Goal: Information Seeking & Learning: Find specific fact

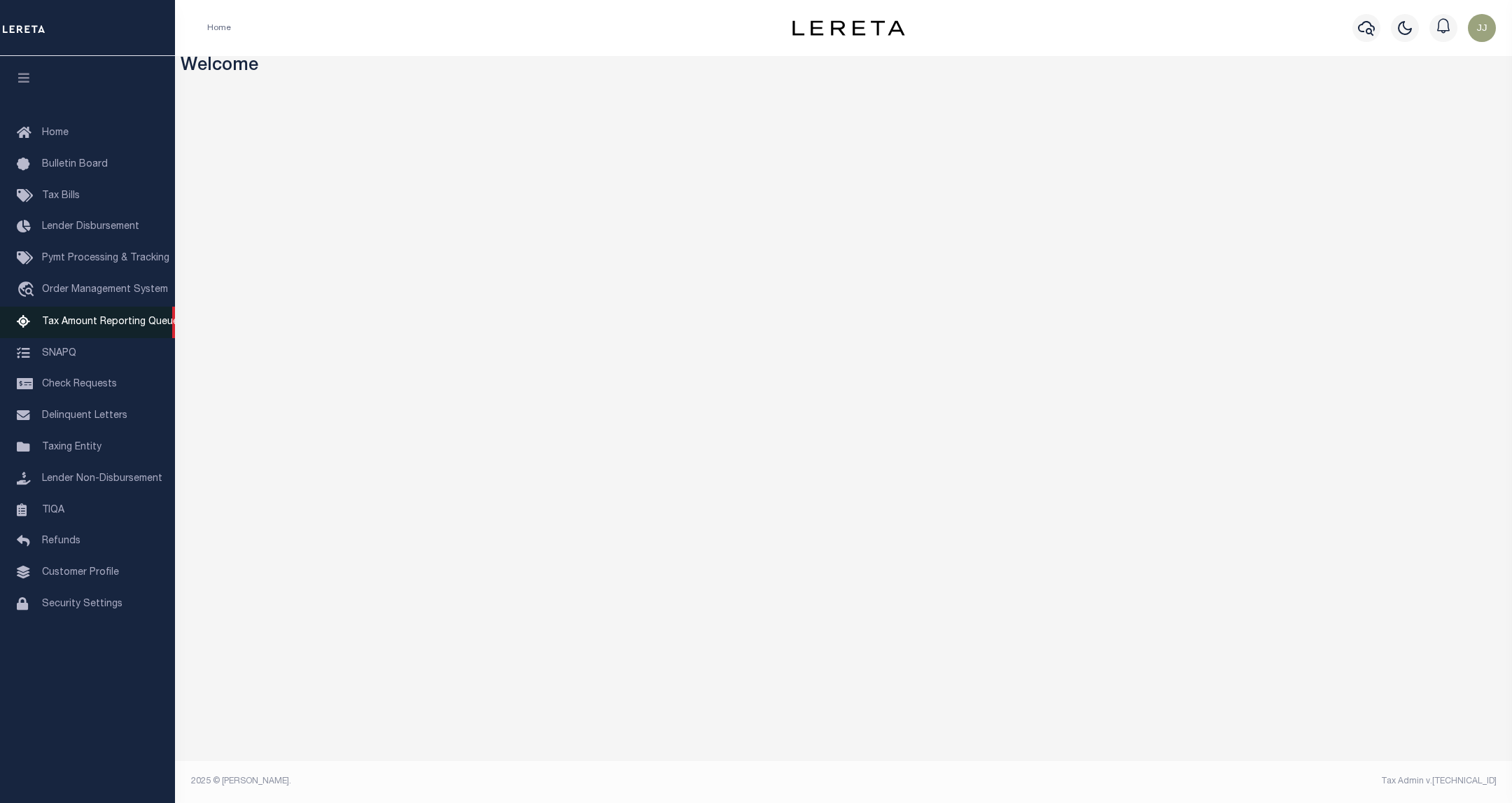
click at [114, 316] on link "Tax Amount Reporting Queue" at bounding box center [87, 322] width 175 height 31
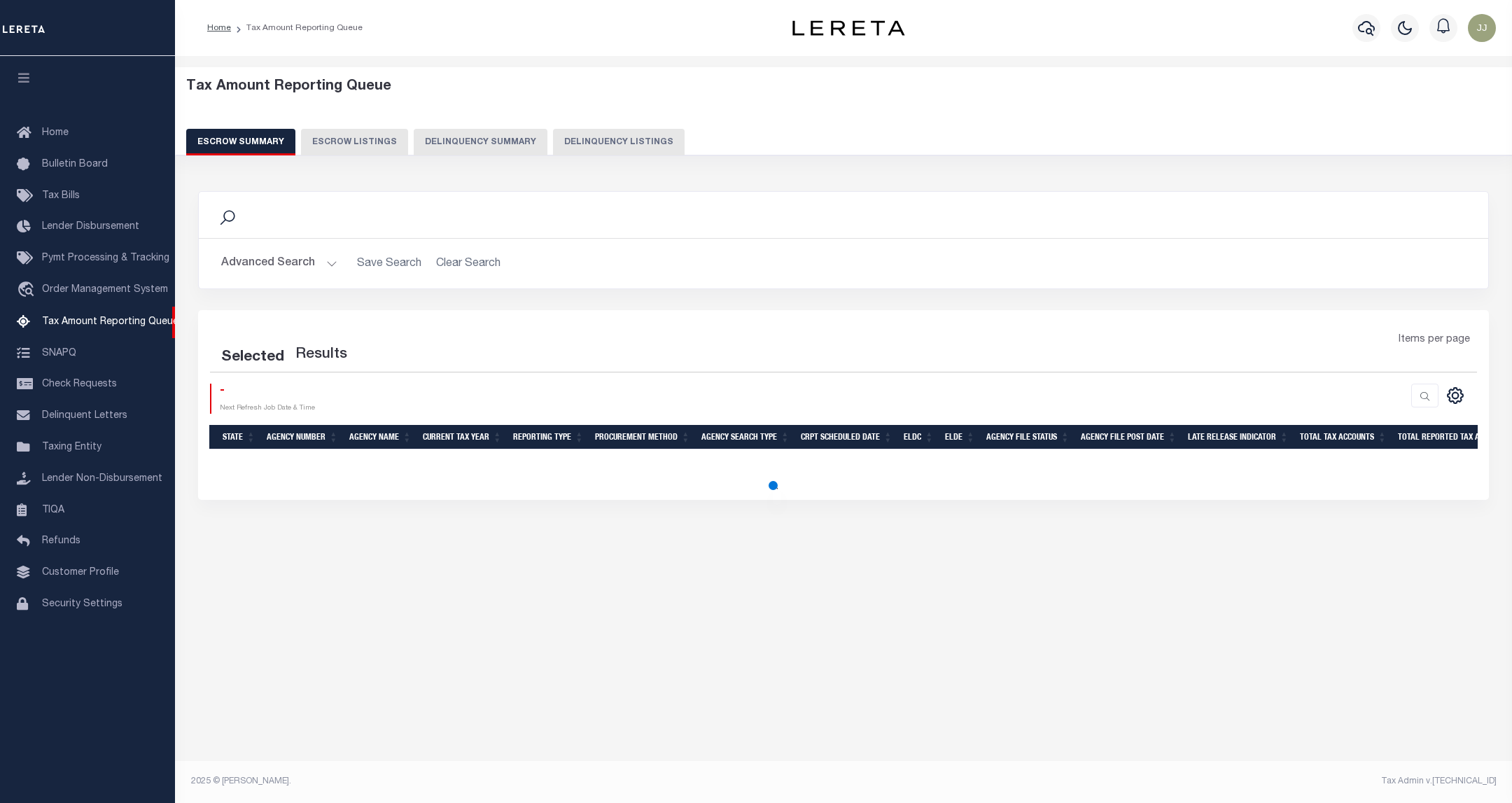
click at [567, 137] on button "Delinquency Listings" at bounding box center [618, 142] width 132 height 27
select select "100"
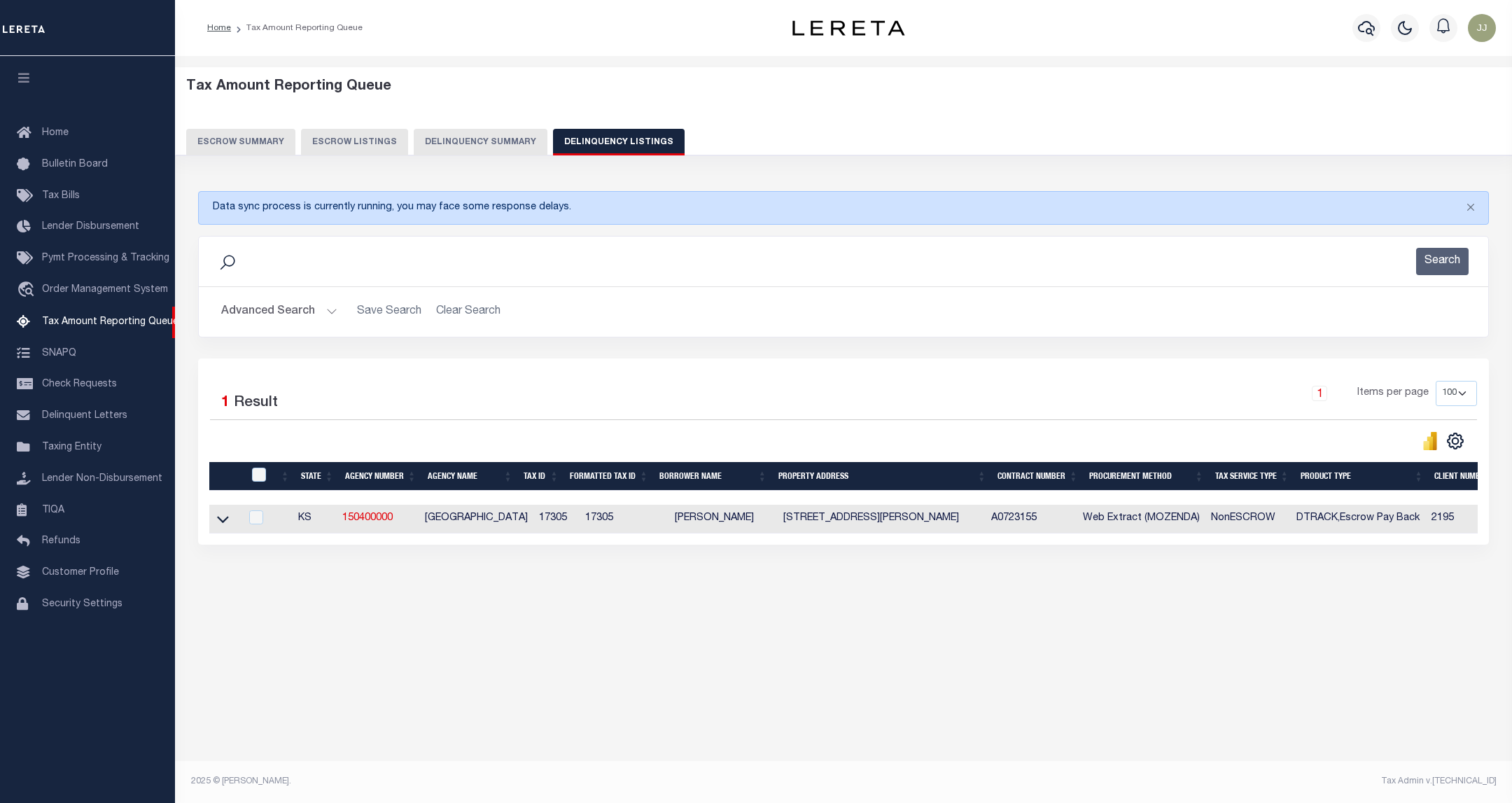
click at [248, 141] on button "Escrow Summary" at bounding box center [241, 142] width 109 height 27
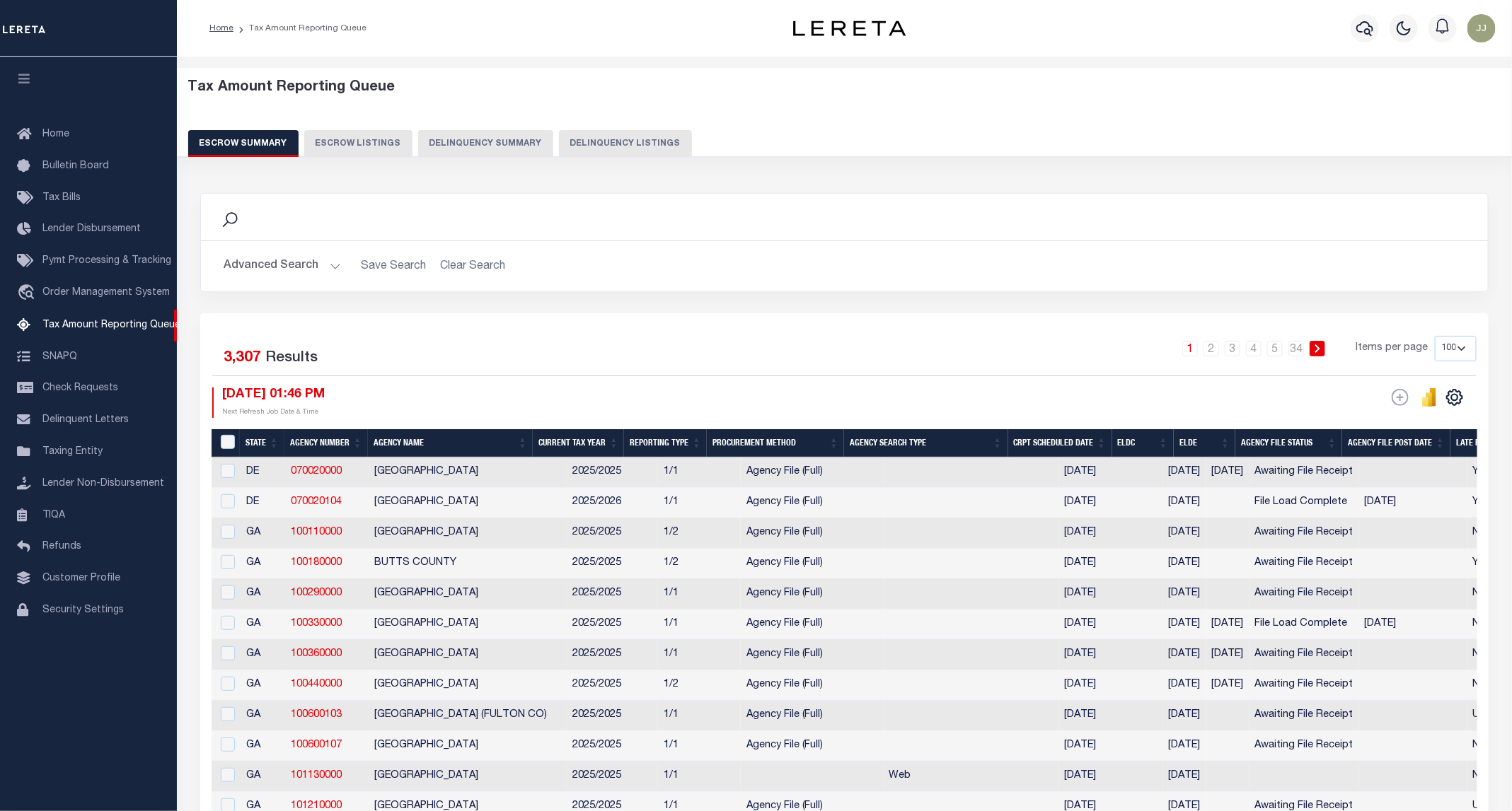
click at [618, 134] on button "Delinquency Listings" at bounding box center [625, 143] width 133 height 27
select select "100"
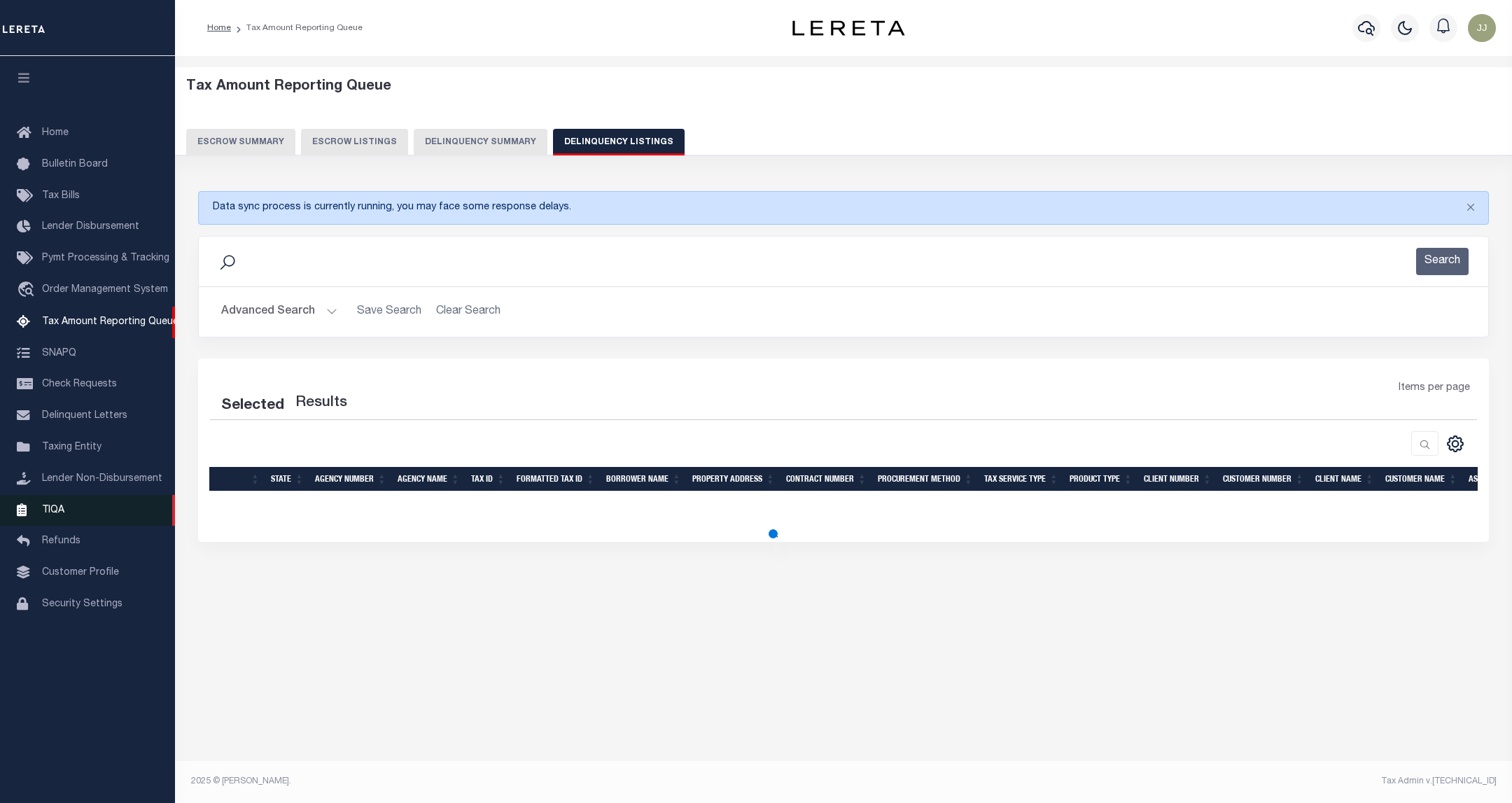
select select "100"
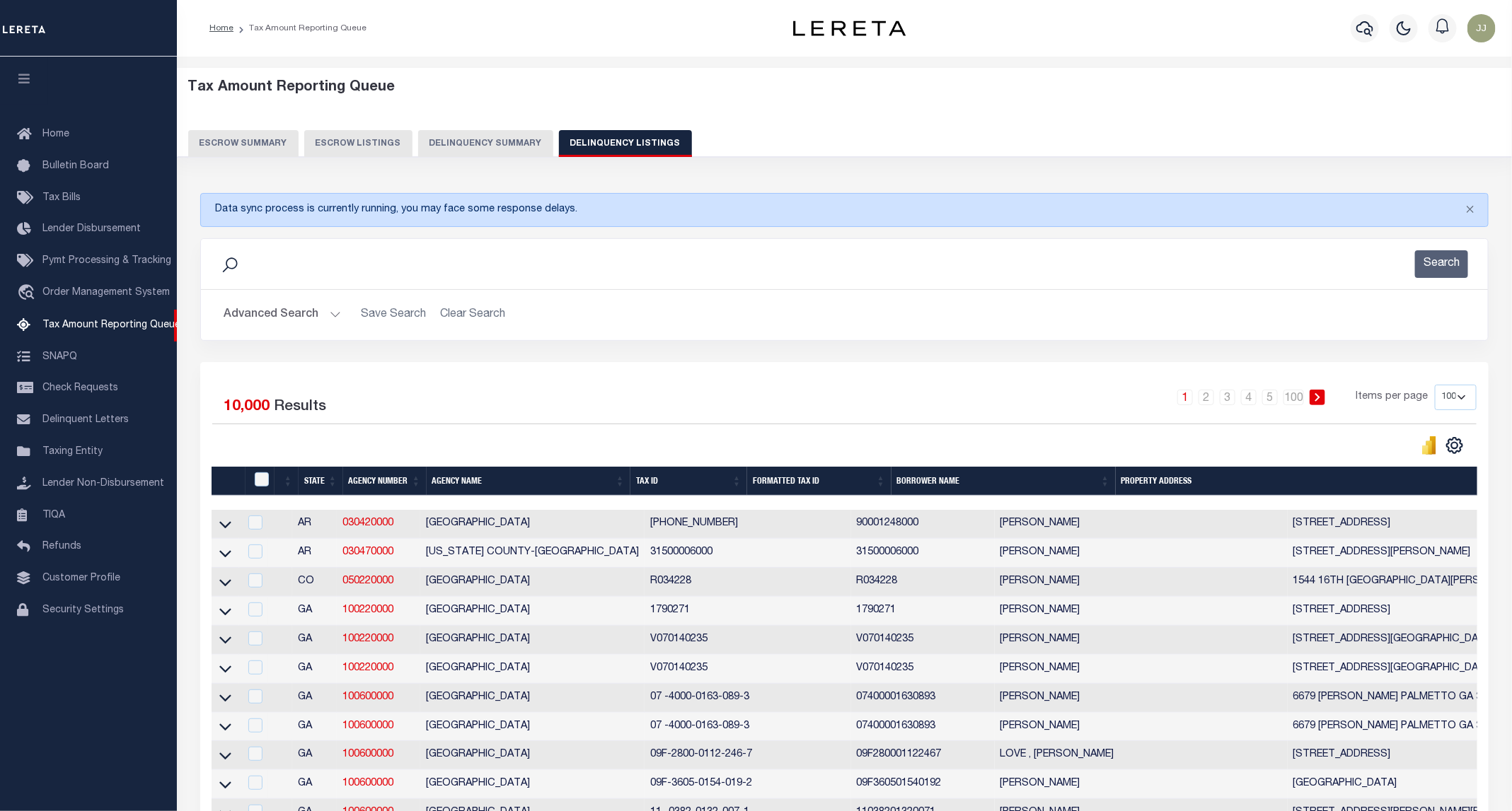
click at [289, 319] on button "Advanced Search" at bounding box center [282, 315] width 118 height 28
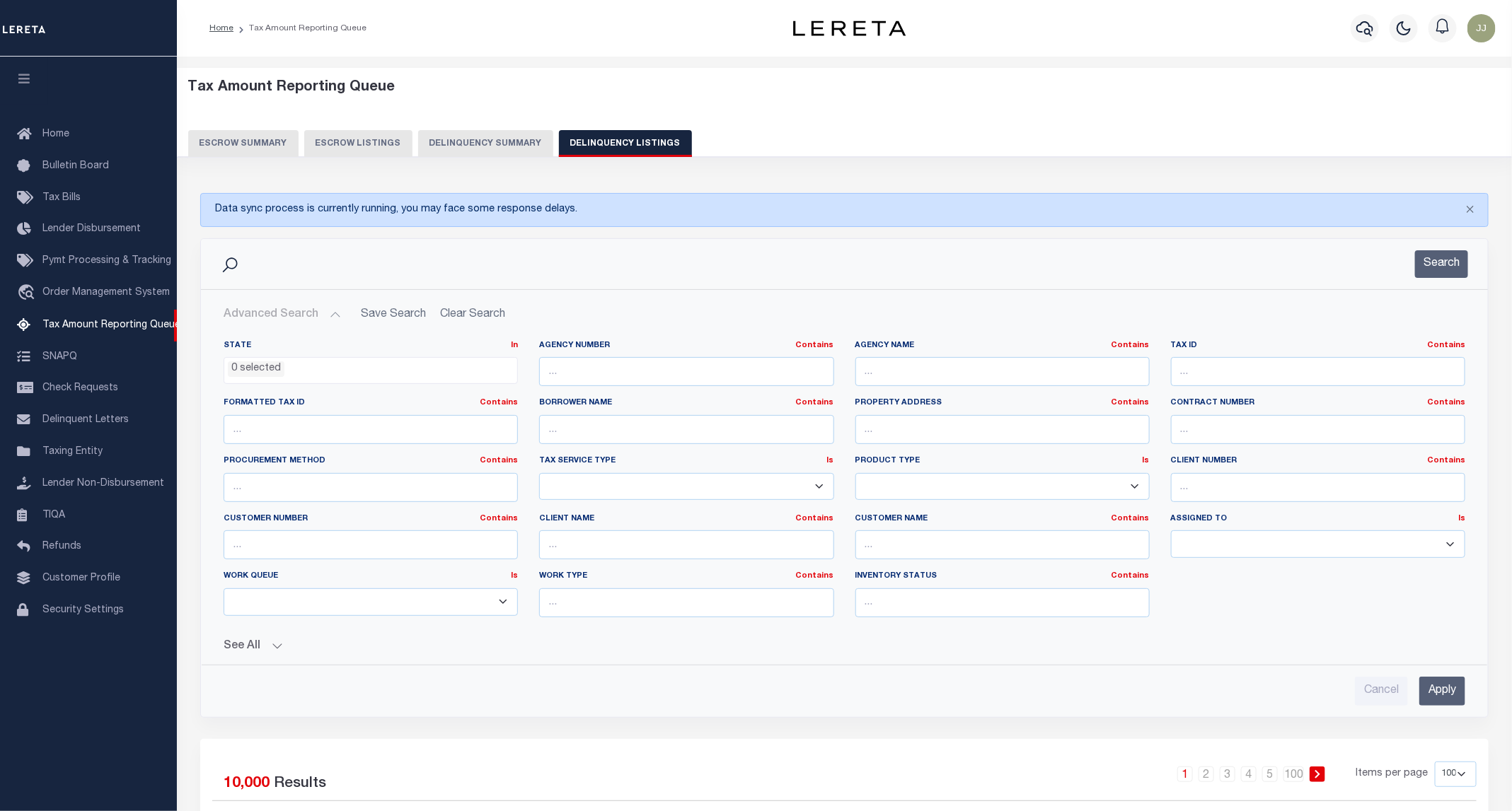
click at [251, 373] on li "0 selected" at bounding box center [256, 369] width 57 height 15
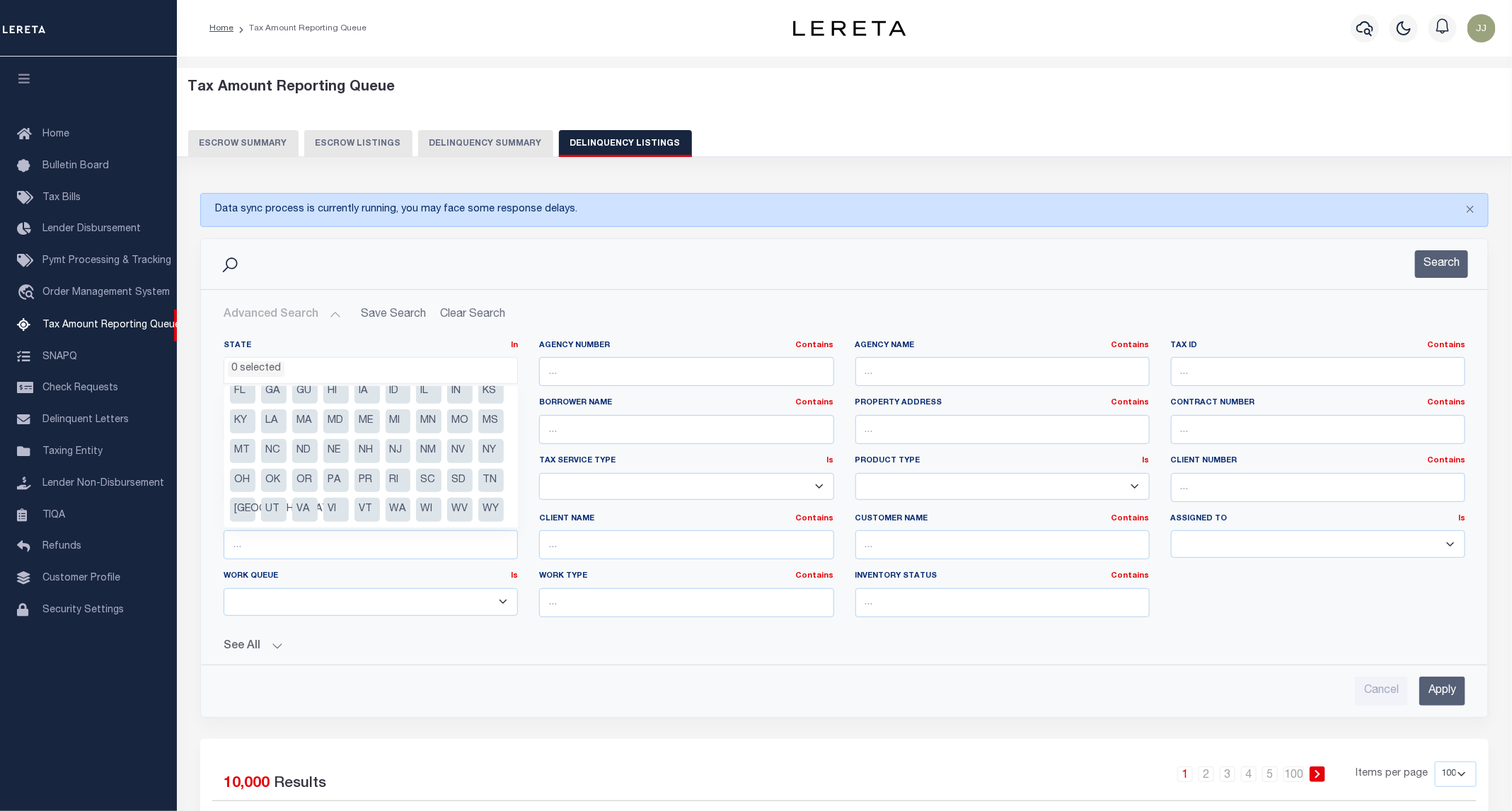
scroll to position [106, 0]
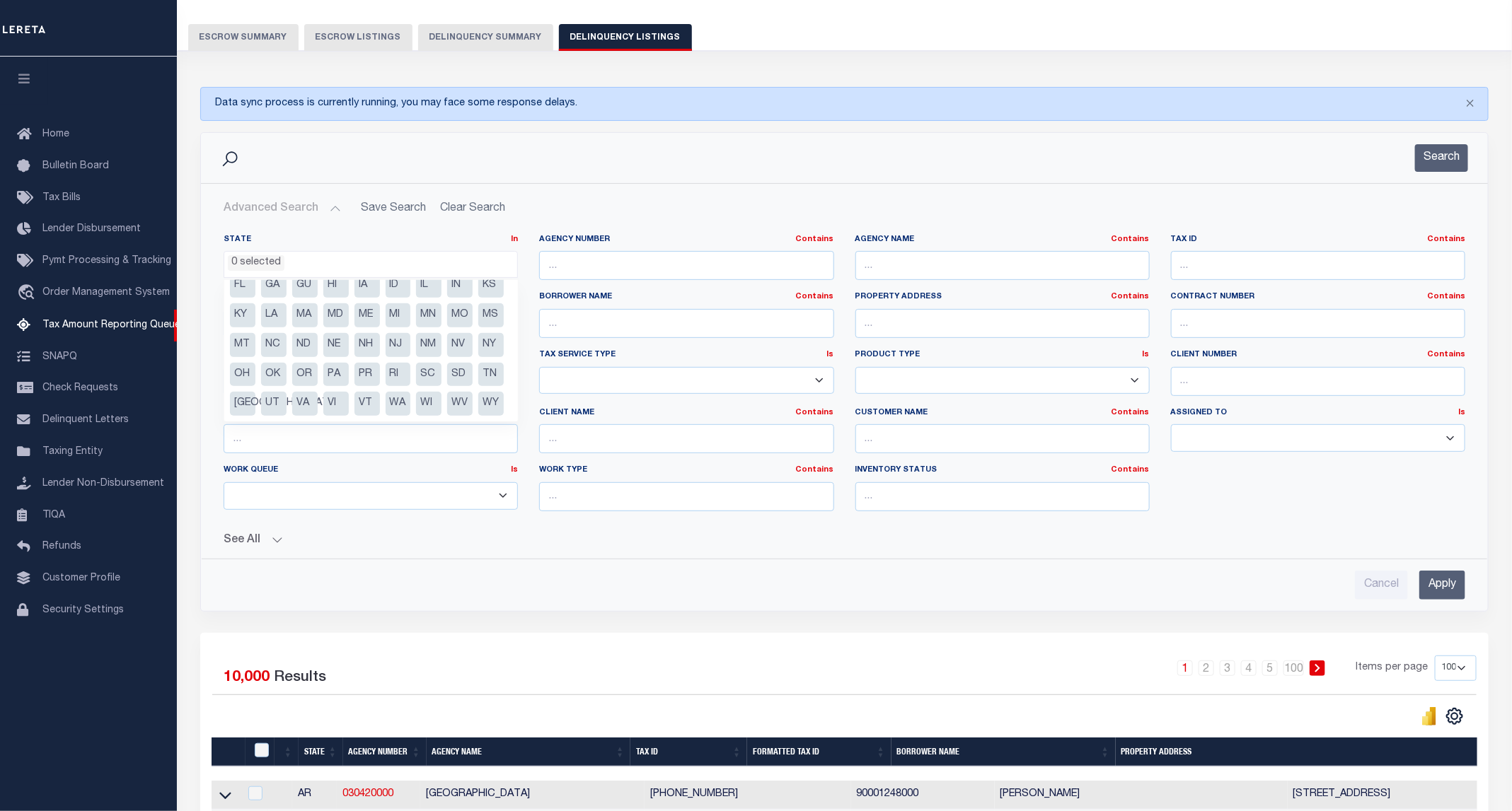
click at [287, 392] on li "UT" at bounding box center [273, 403] width 26 height 24
select select "UT"
click at [775, 558] on div "State In In AK AL AR AZ CA CO CT DC DE FL GA GU HI IA ID IL IN KS KY LA MA MD M…" at bounding box center [845, 411] width 1264 height 377
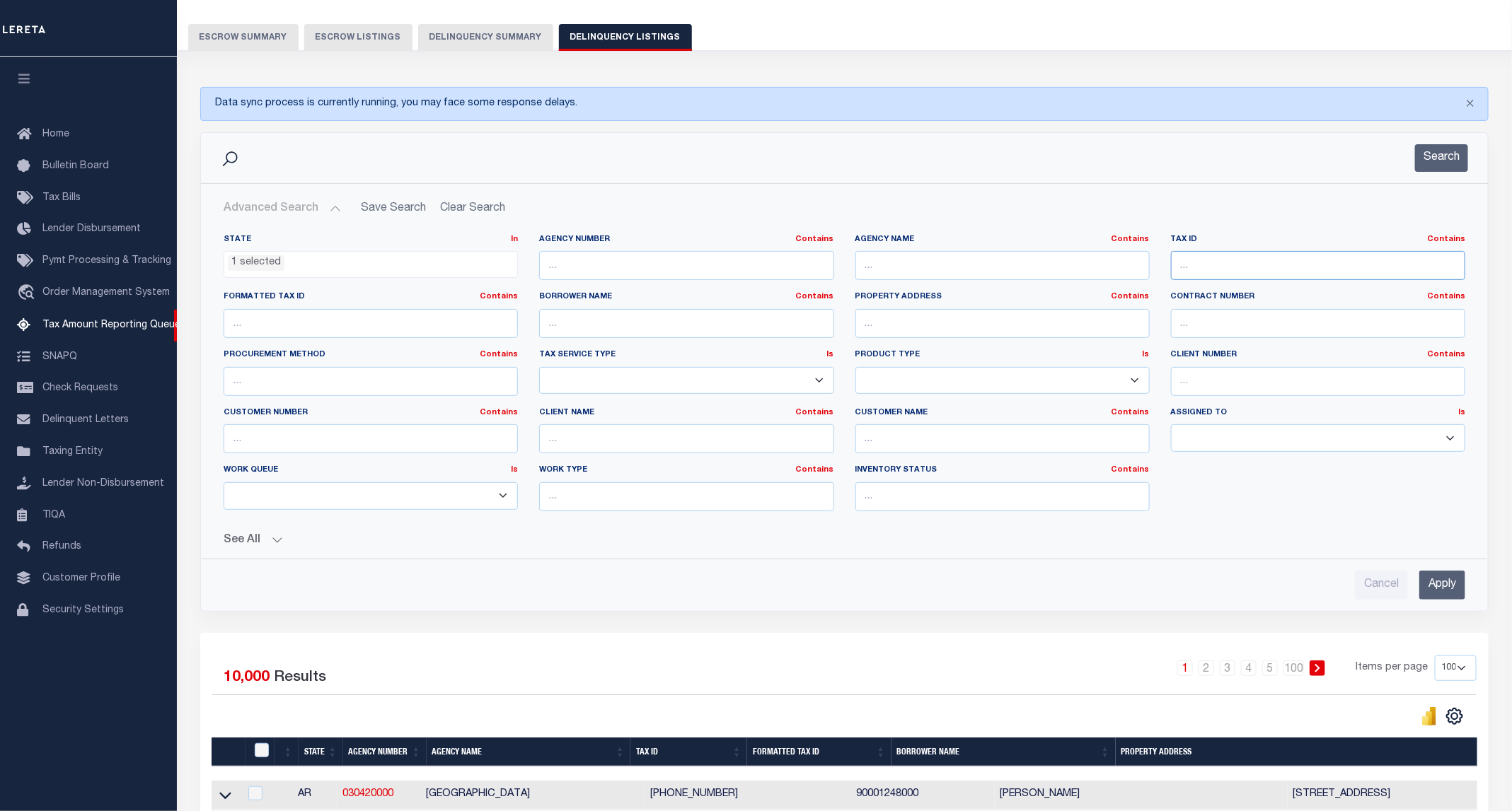
click at [1180, 261] on input "text" at bounding box center [1318, 265] width 294 height 29
paste input "0101960048"
type input "0101960048"
click at [1423, 163] on button "Search" at bounding box center [1441, 158] width 53 height 28
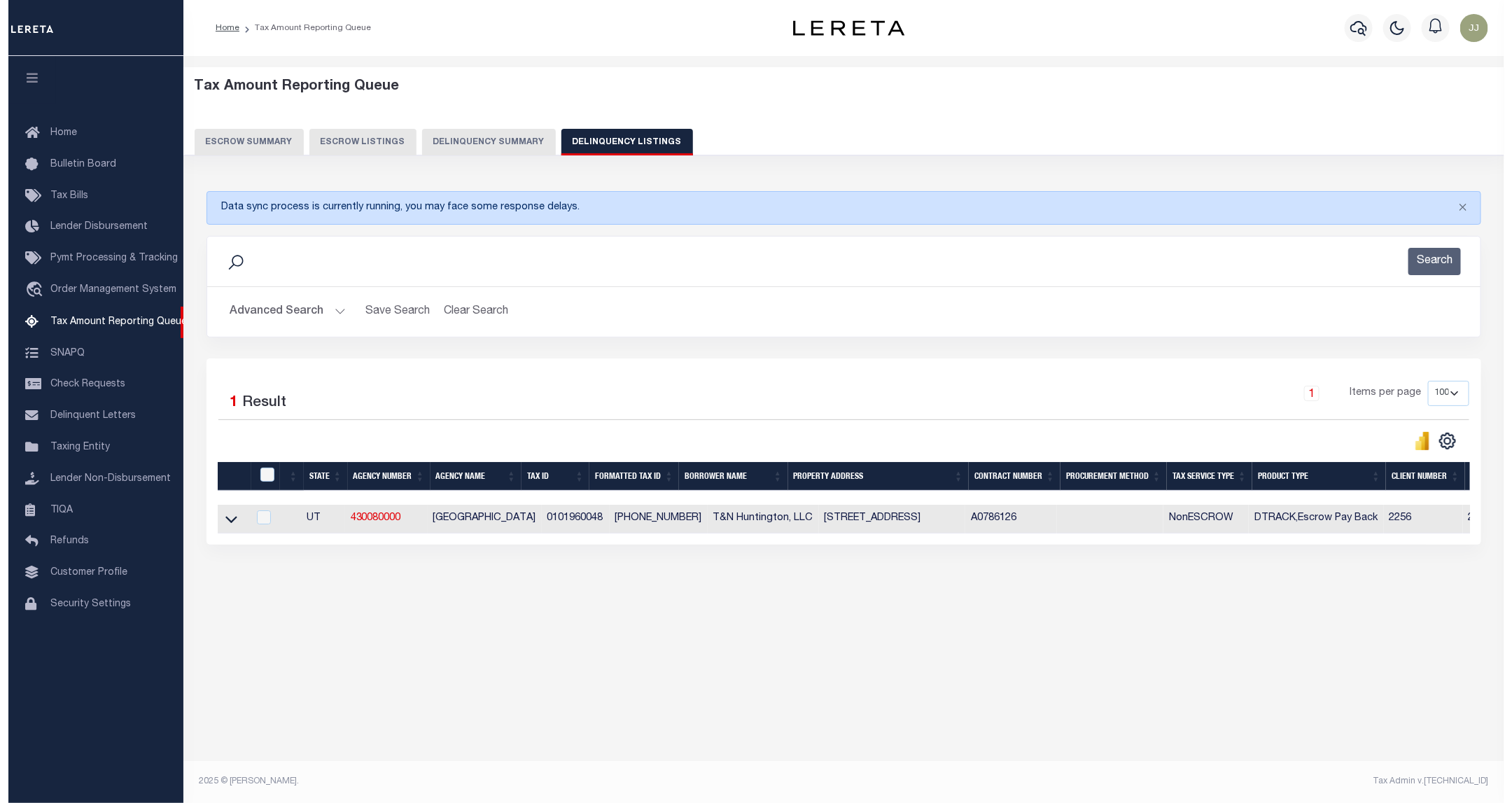
scroll to position [0, 0]
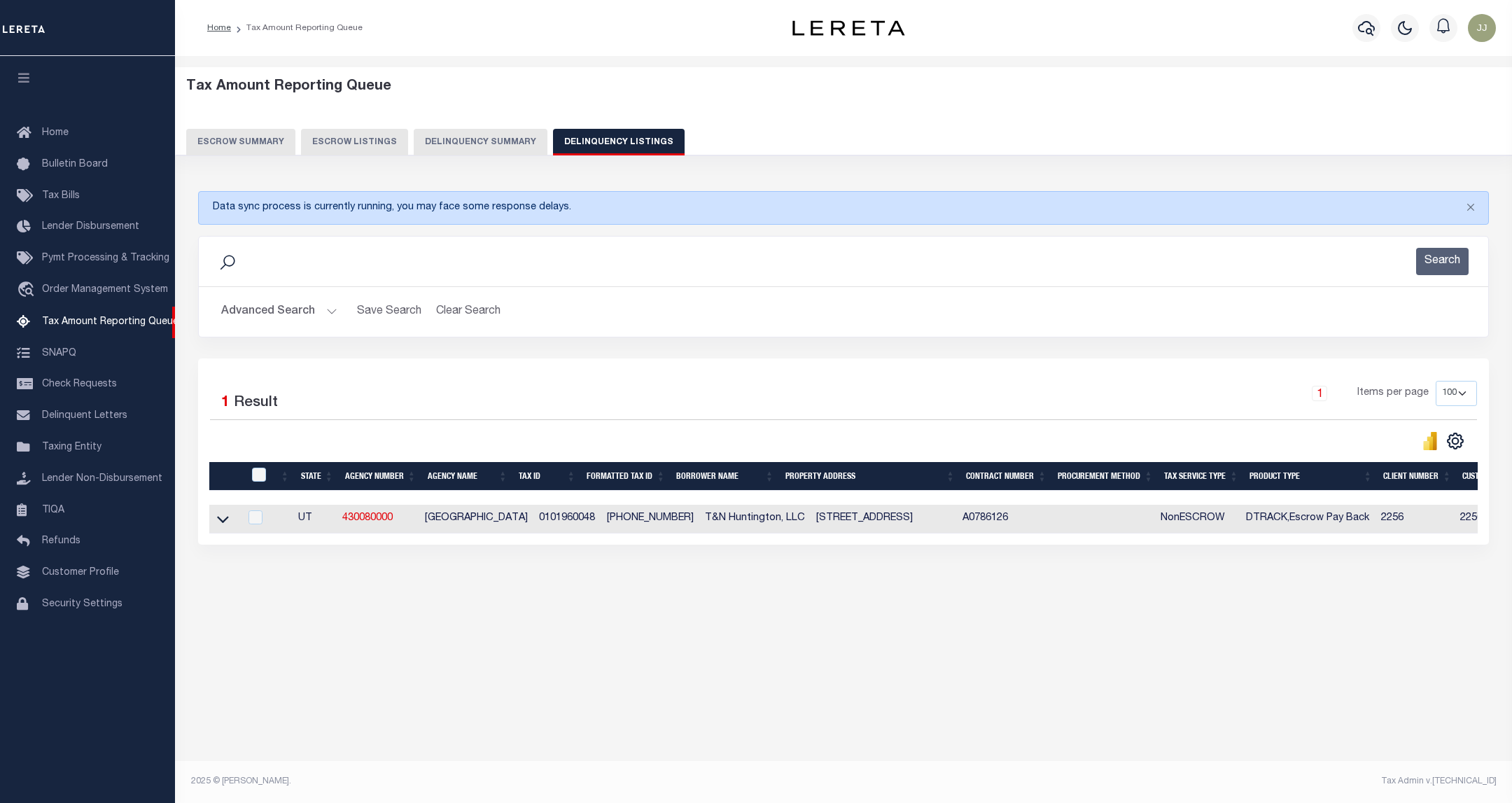
click at [215, 527] on td at bounding box center [225, 519] width 31 height 28
checkbox input "true"
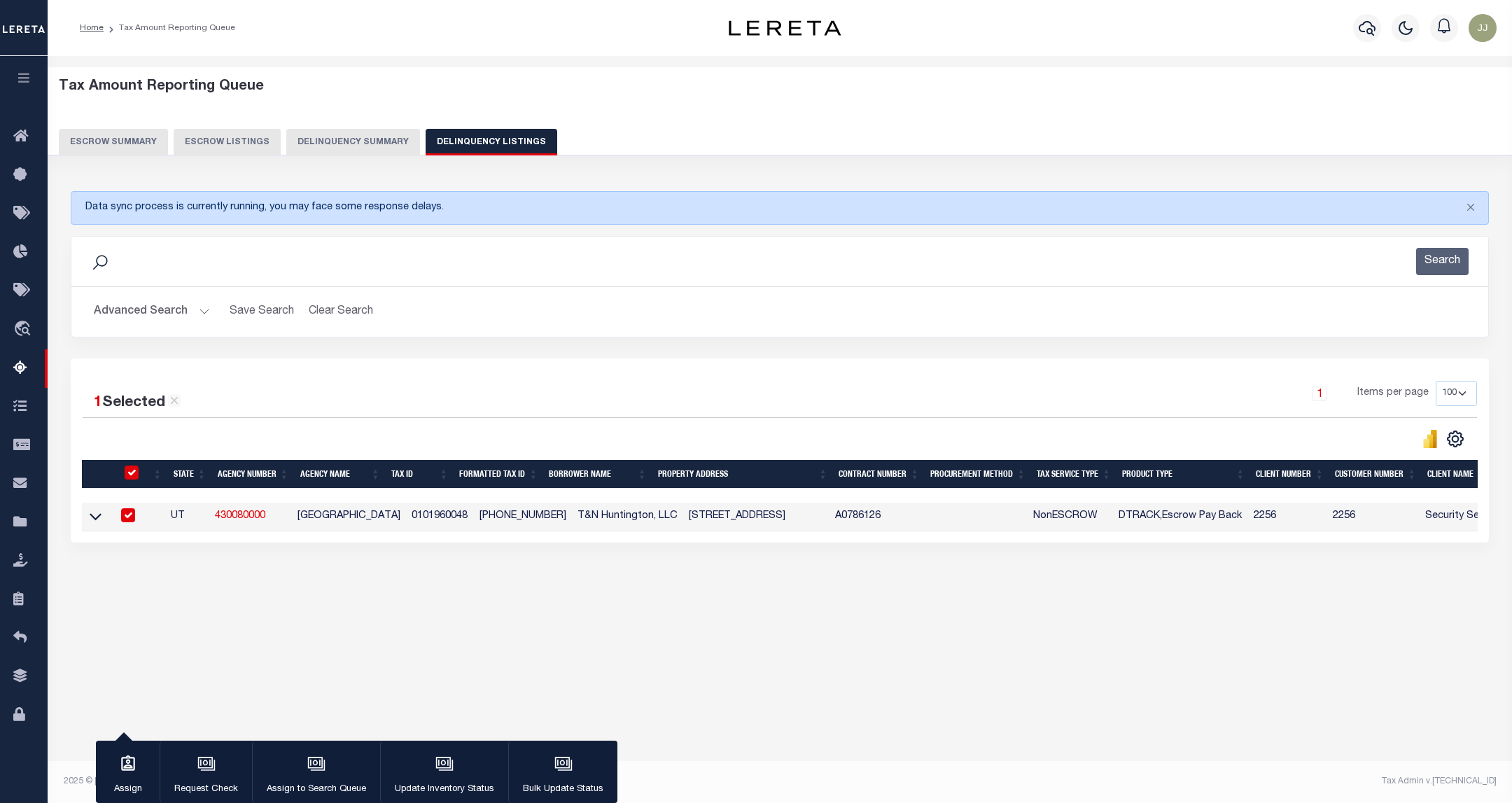
click at [132, 475] on input "checkbox" at bounding box center [131, 472] width 14 height 14
checkbox input "false"
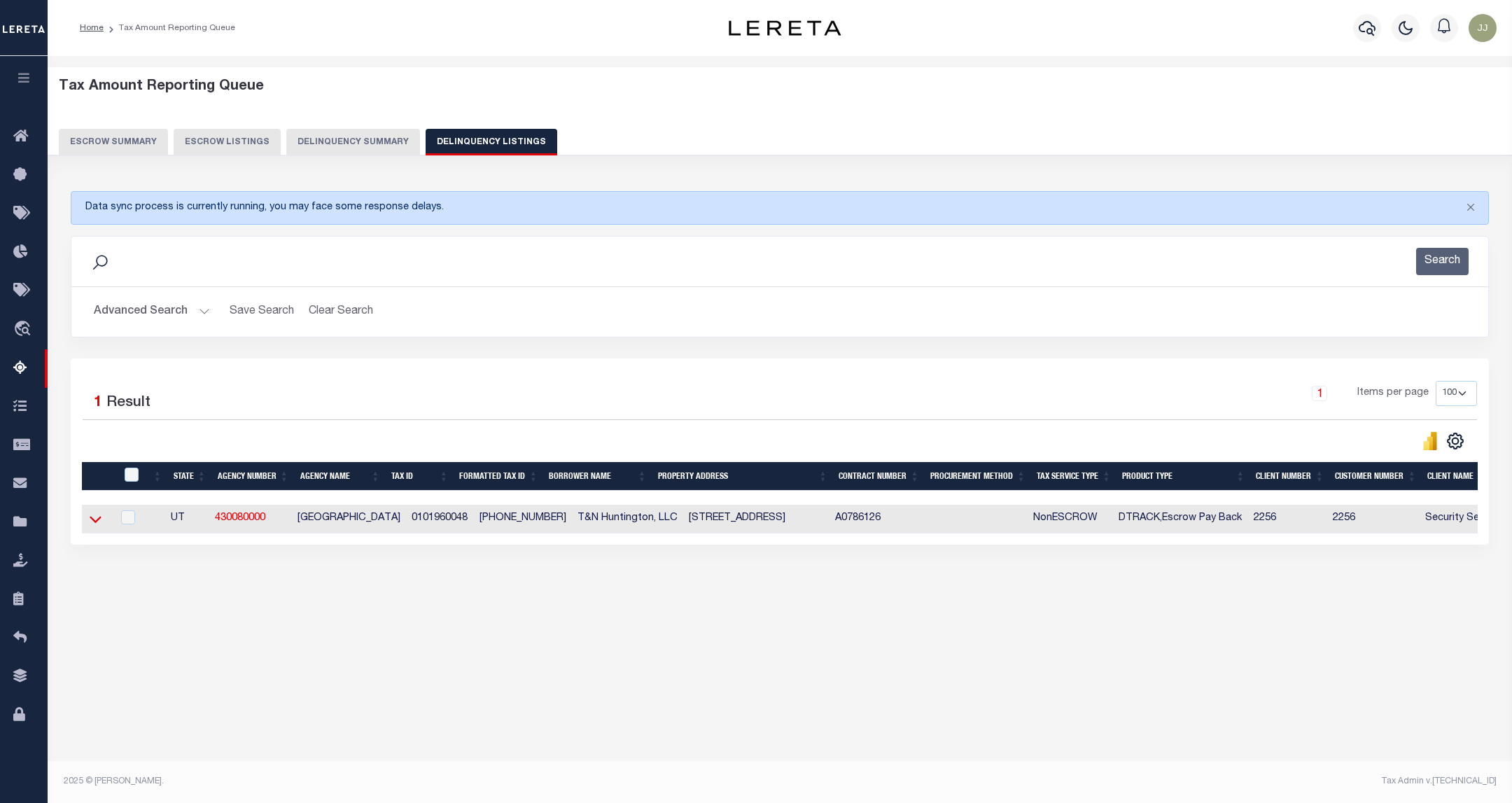
click at [95, 526] on icon at bounding box center [95, 519] width 12 height 15
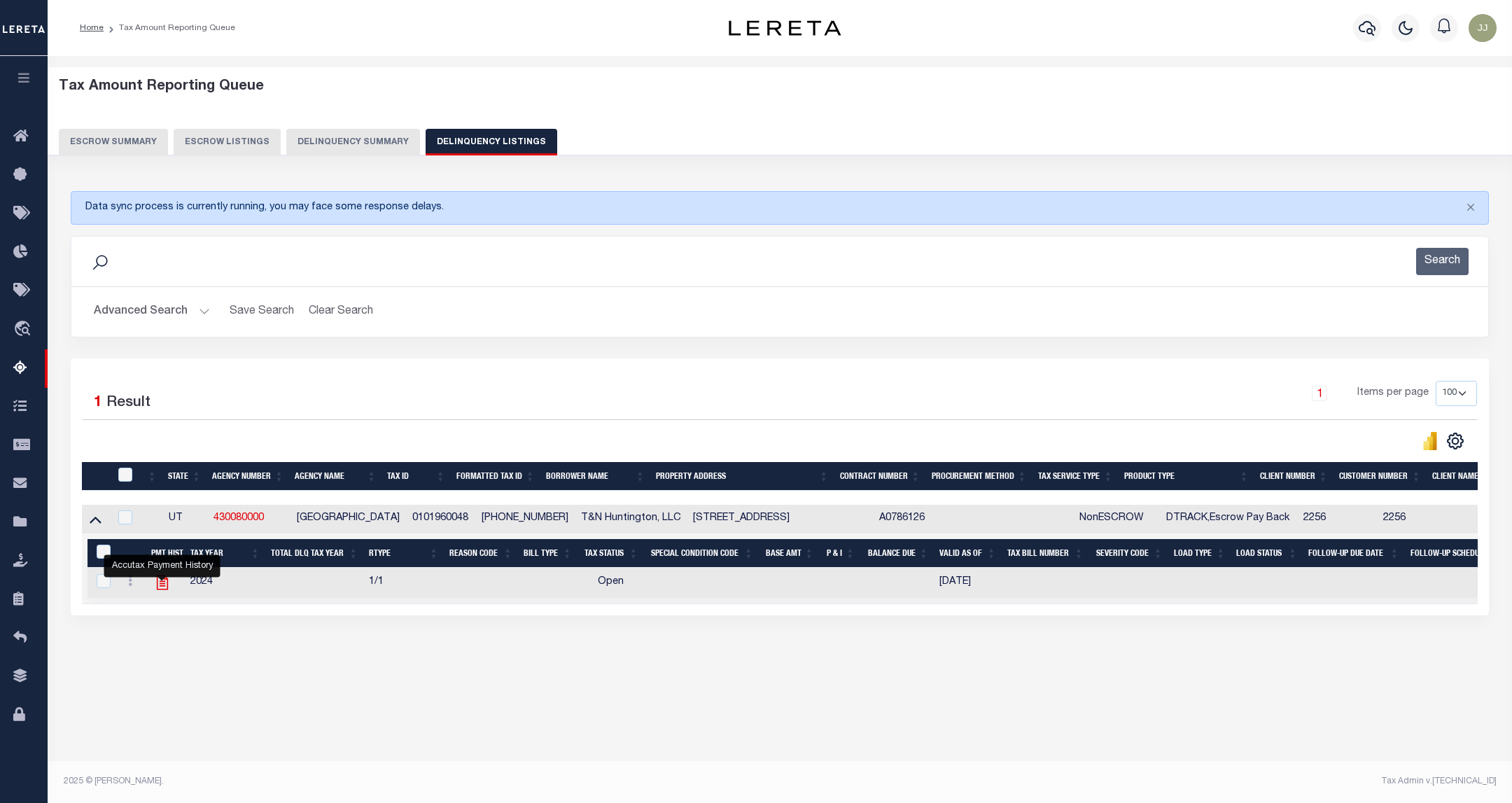
click at [166, 590] on icon "" at bounding box center [162, 582] width 18 height 18
checkbox input "true"
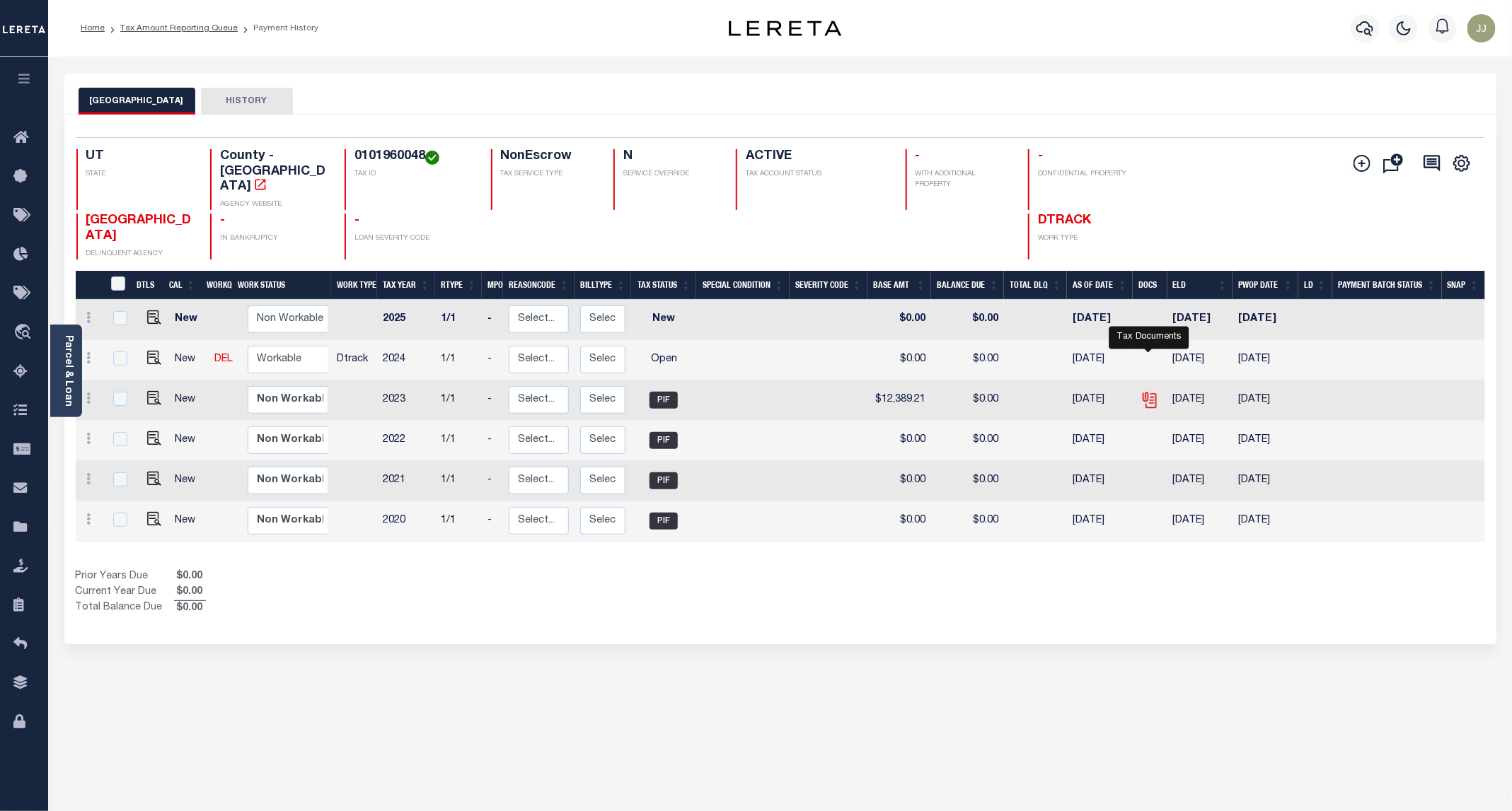
click at [1147, 392] on icon "" at bounding box center [1147, 397] width 11 height 11
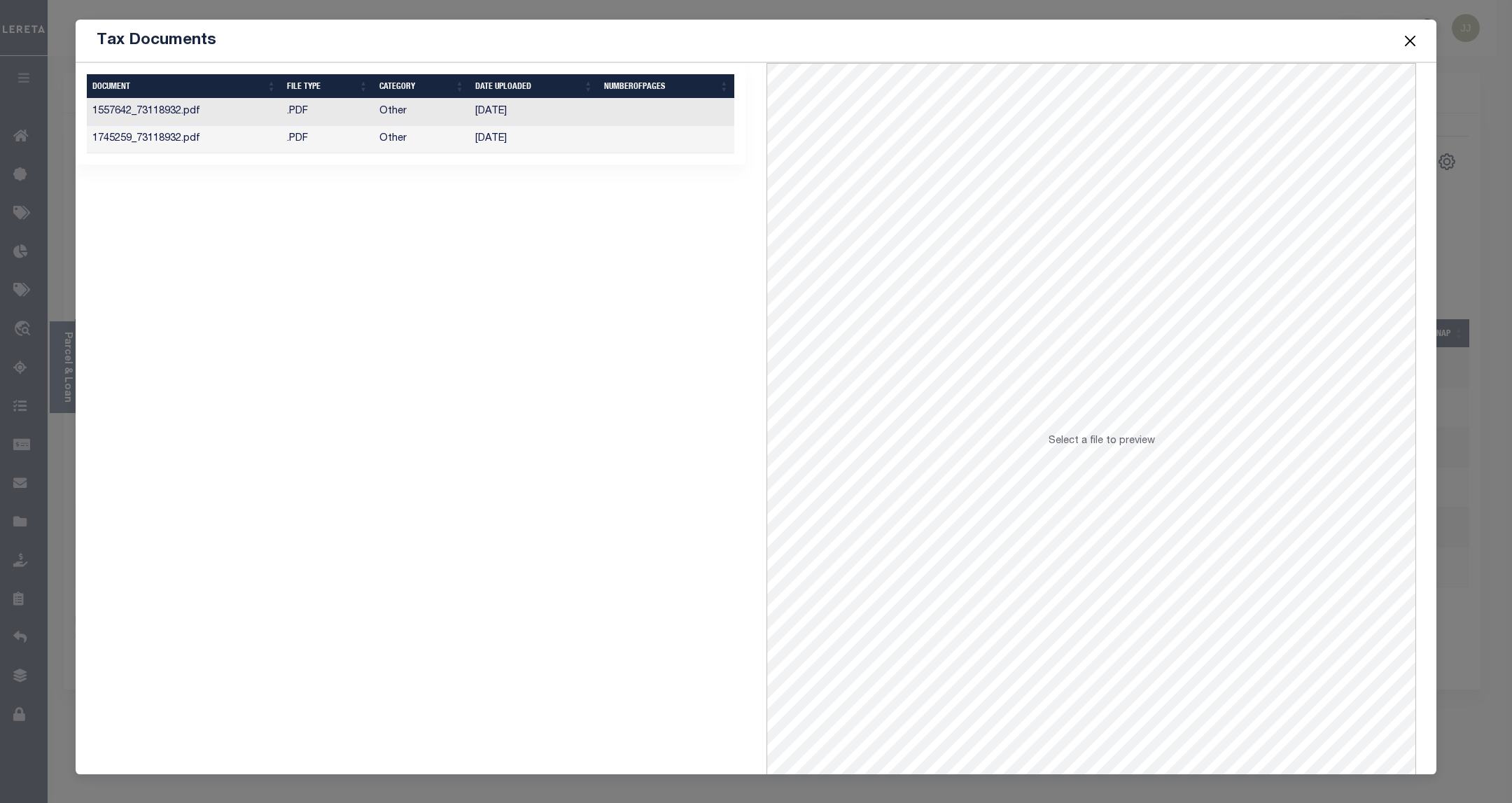
click at [351, 150] on td ".PDF" at bounding box center [327, 140] width 92 height 28
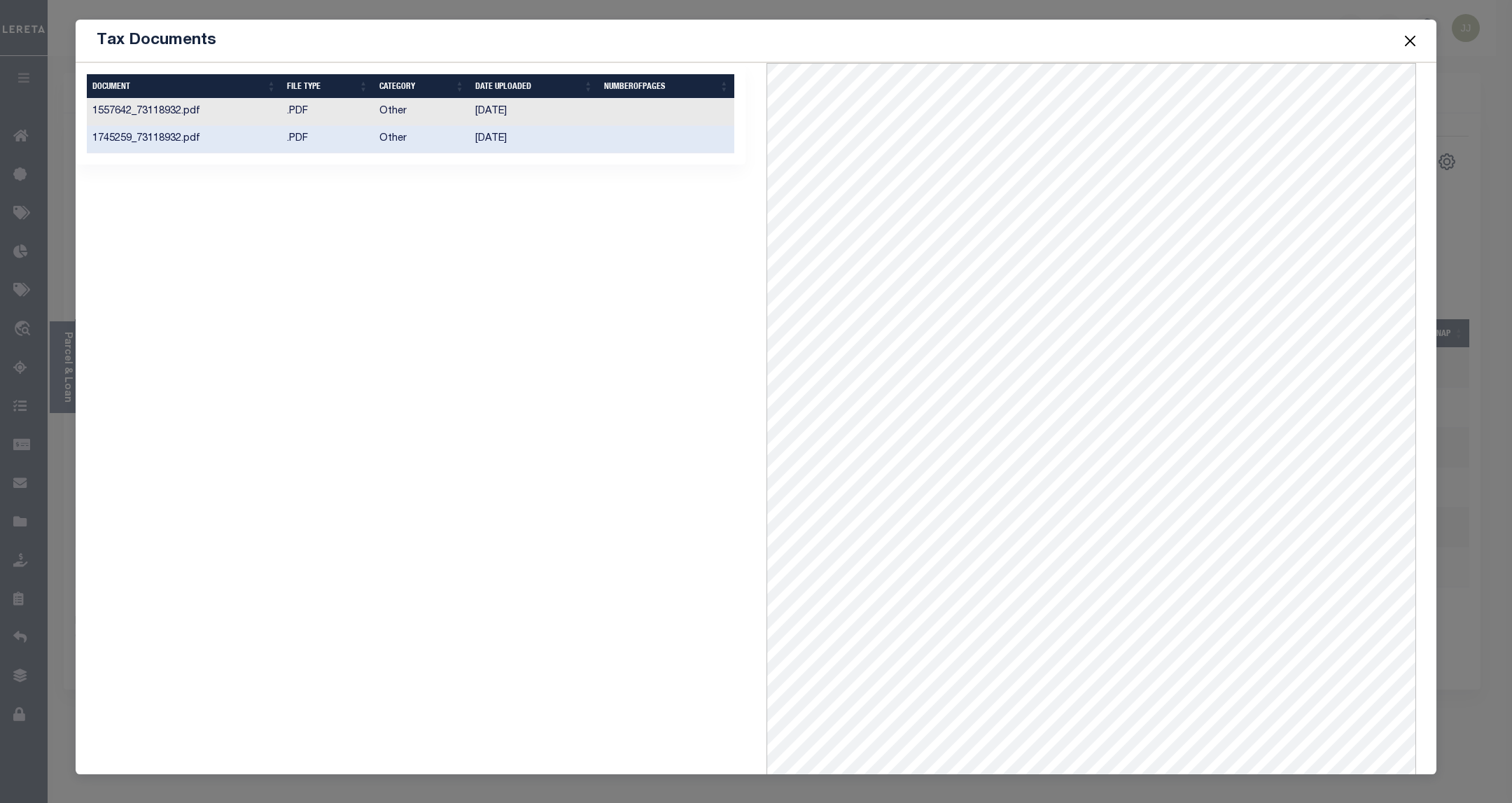
click at [295, 93] on th "FILE TYPE" at bounding box center [327, 87] width 92 height 25
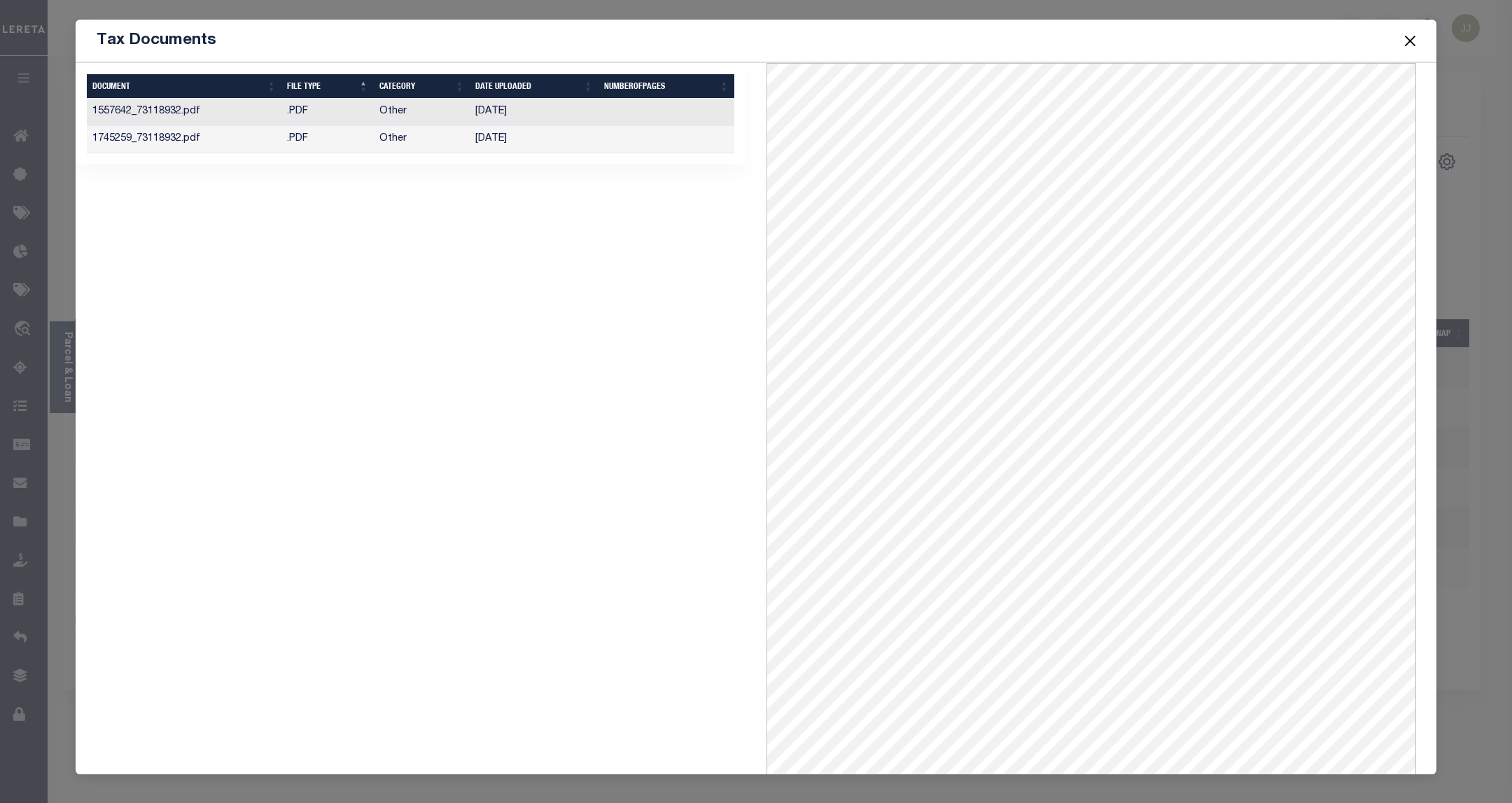
click at [303, 110] on td ".PDF" at bounding box center [327, 113] width 92 height 28
click at [1408, 36] on button "Close" at bounding box center [1410, 40] width 18 height 18
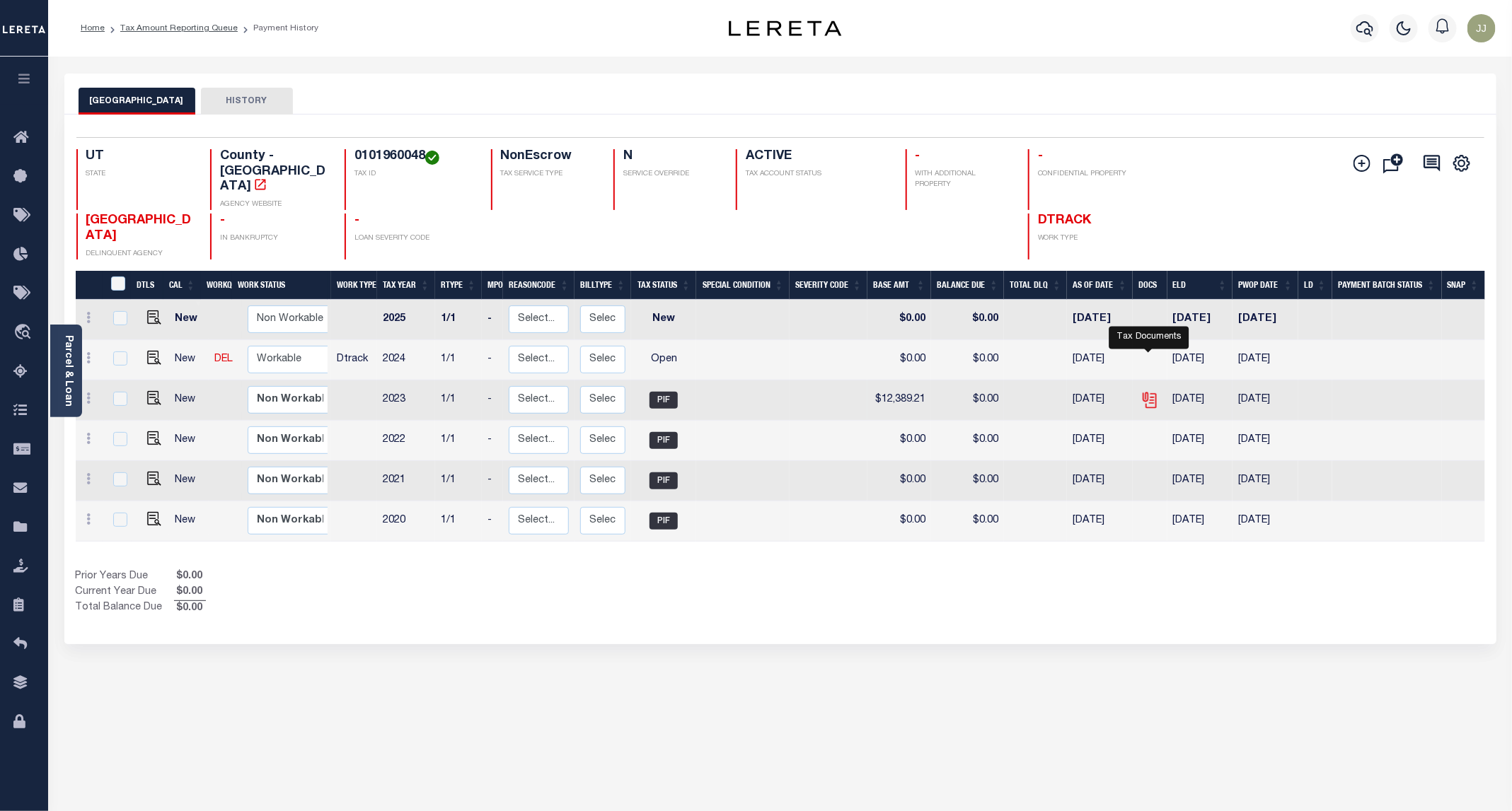
click at [1146, 392] on icon "" at bounding box center [1147, 397] width 11 height 11
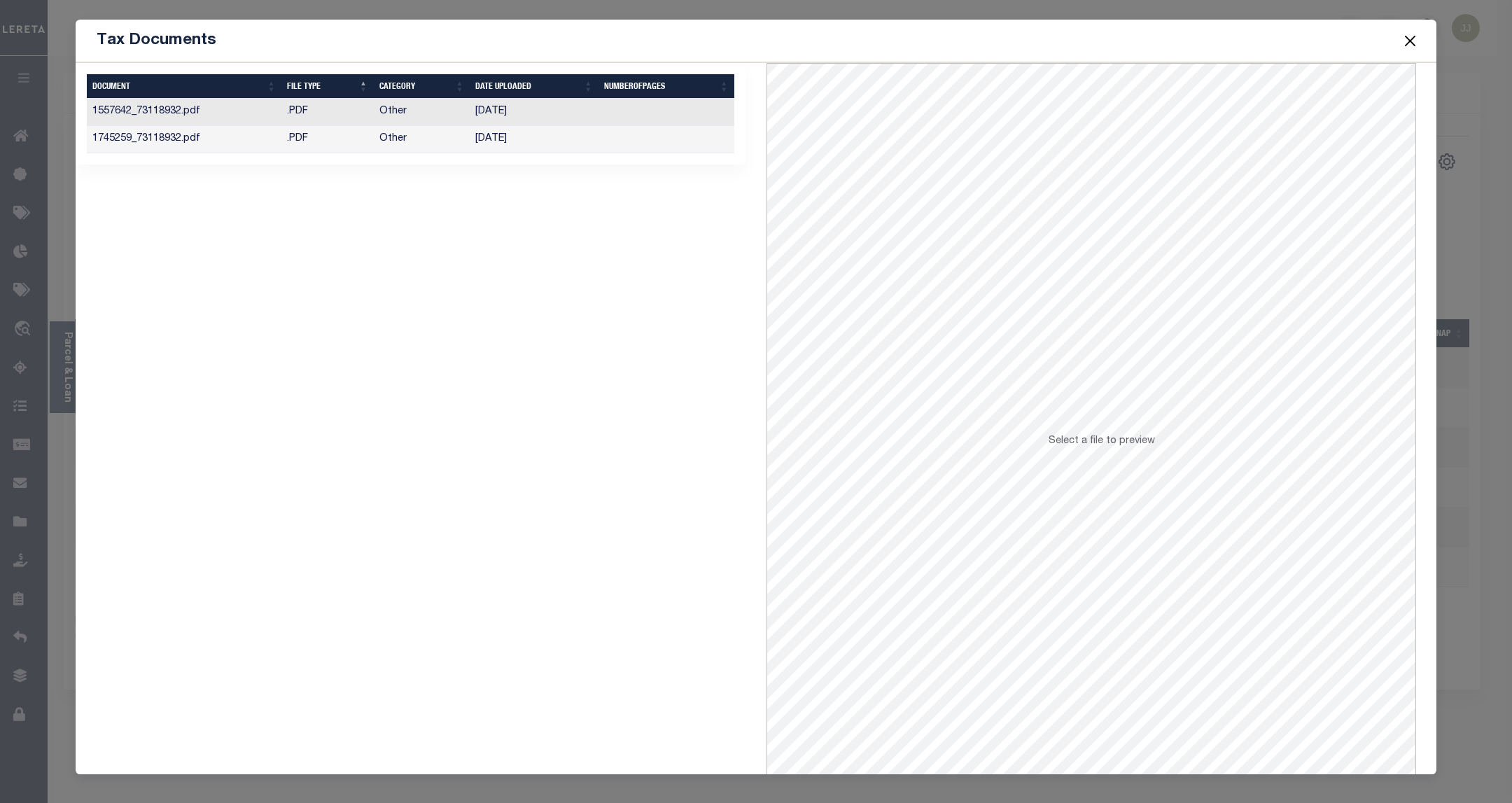
click at [282, 143] on td ".PDF" at bounding box center [327, 140] width 92 height 28
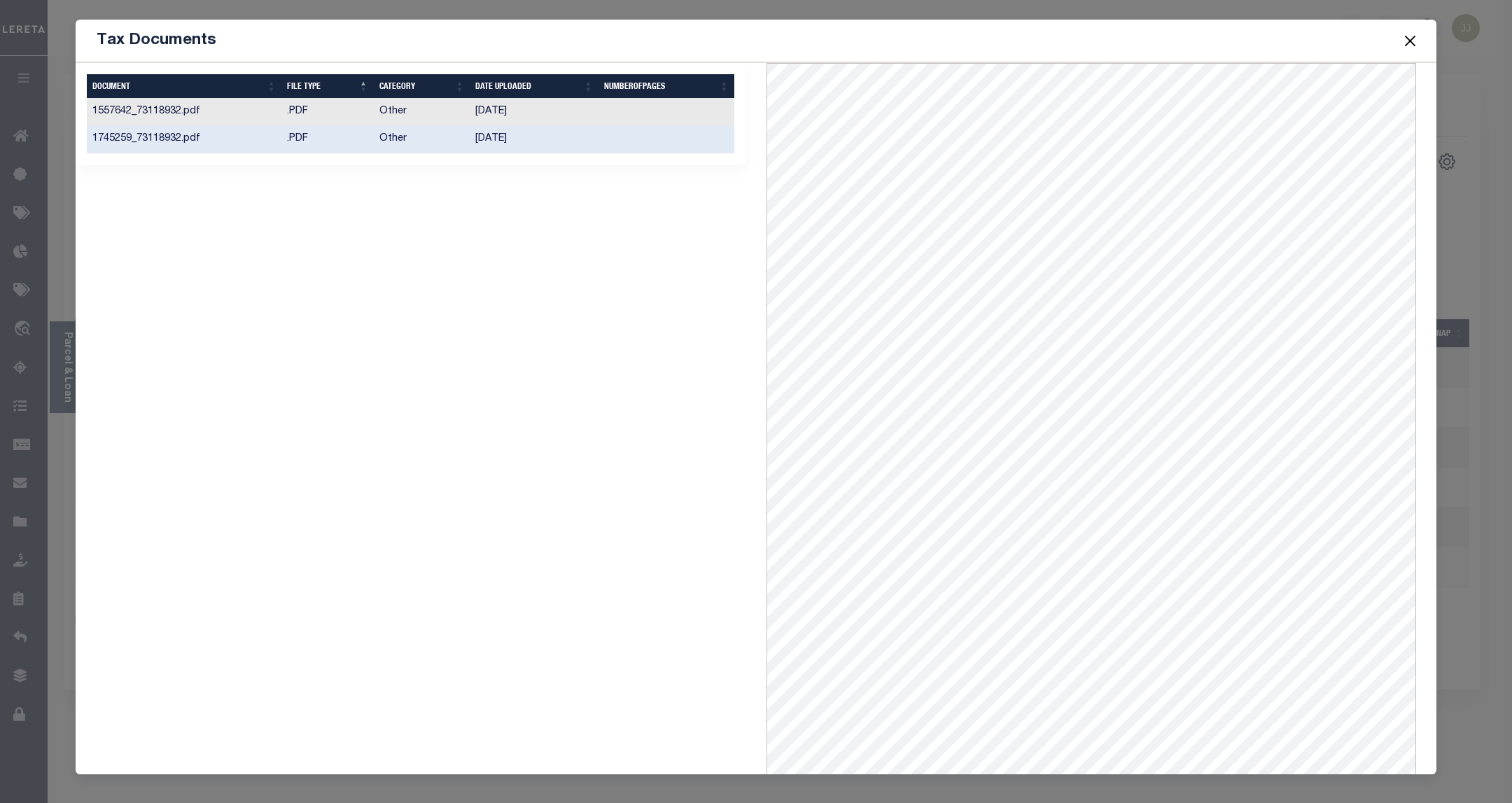
click at [309, 121] on td ".PDF" at bounding box center [327, 113] width 92 height 28
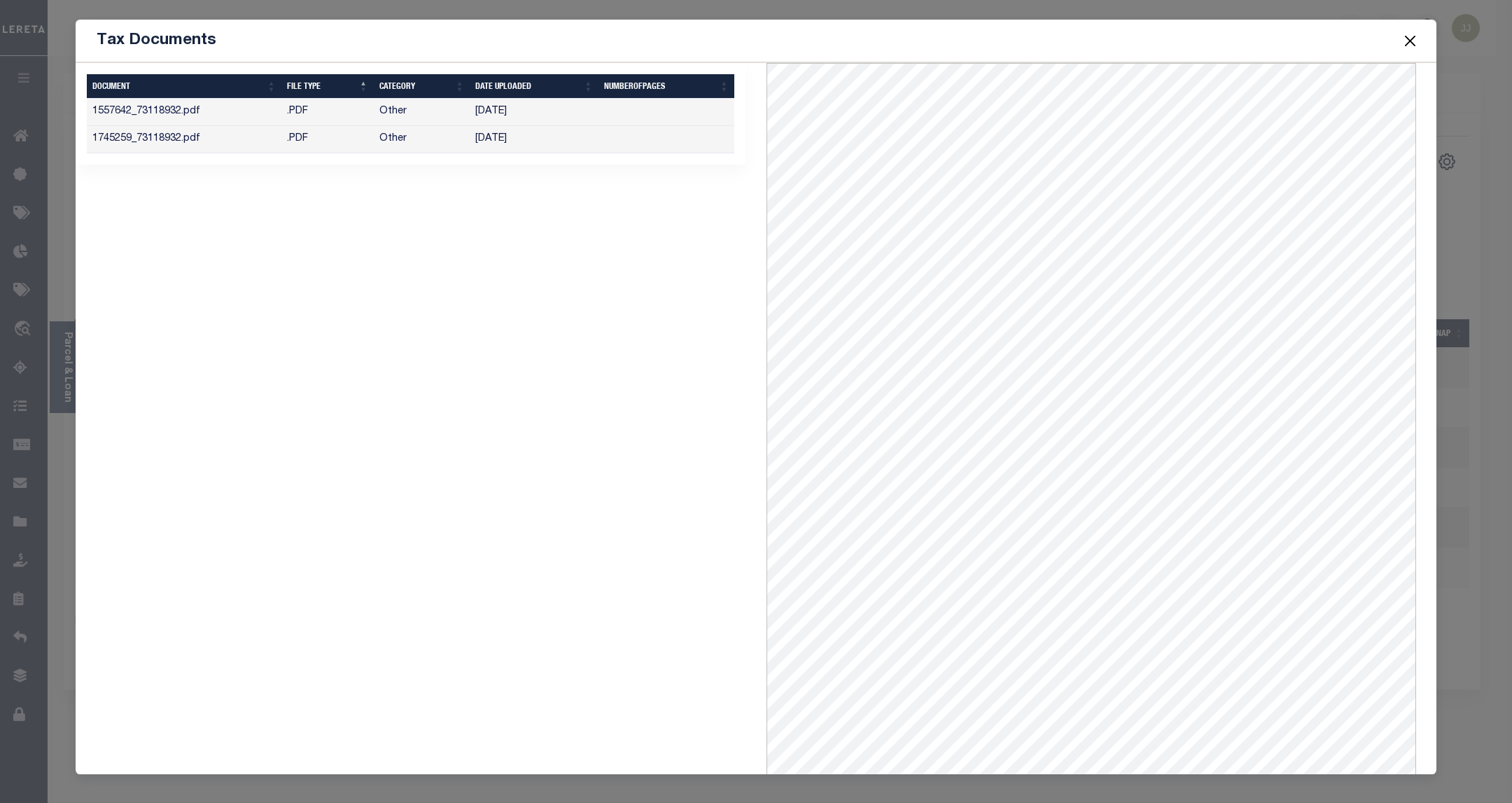
click at [295, 140] on td ".PDF" at bounding box center [327, 140] width 92 height 28
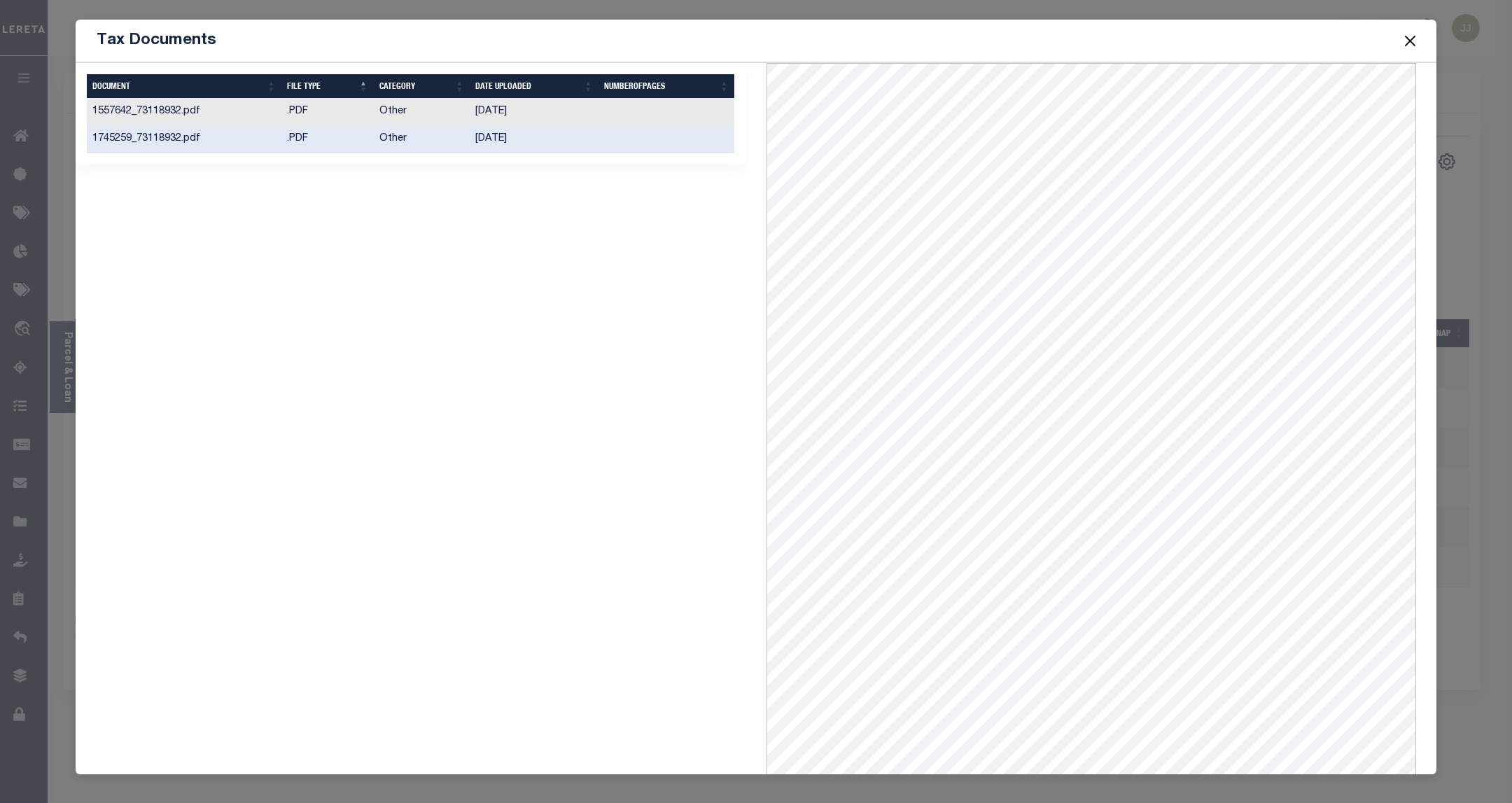
click at [1405, 43] on button "Close" at bounding box center [1410, 40] width 18 height 18
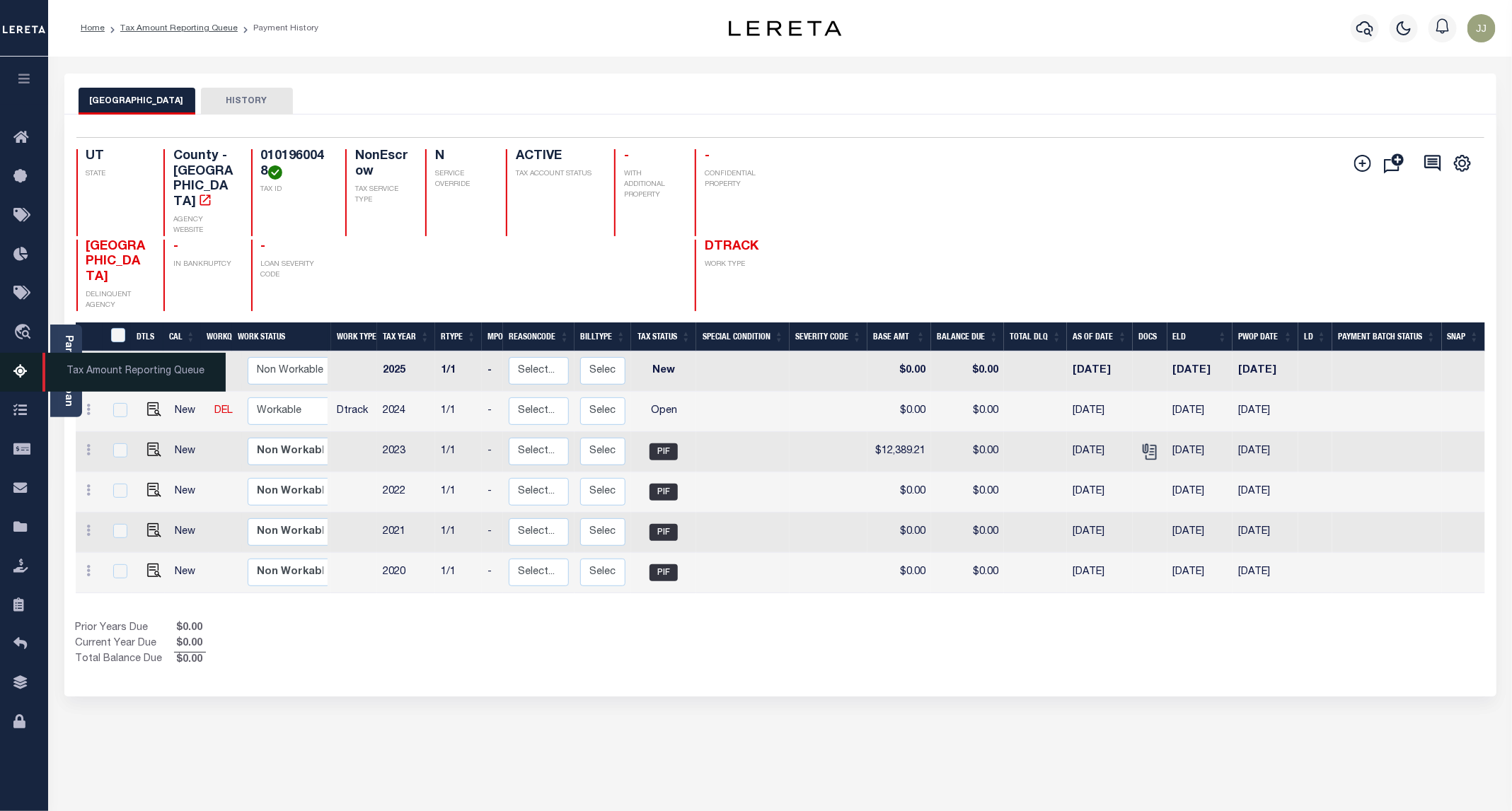
click at [29, 378] on icon at bounding box center [24, 372] width 23 height 18
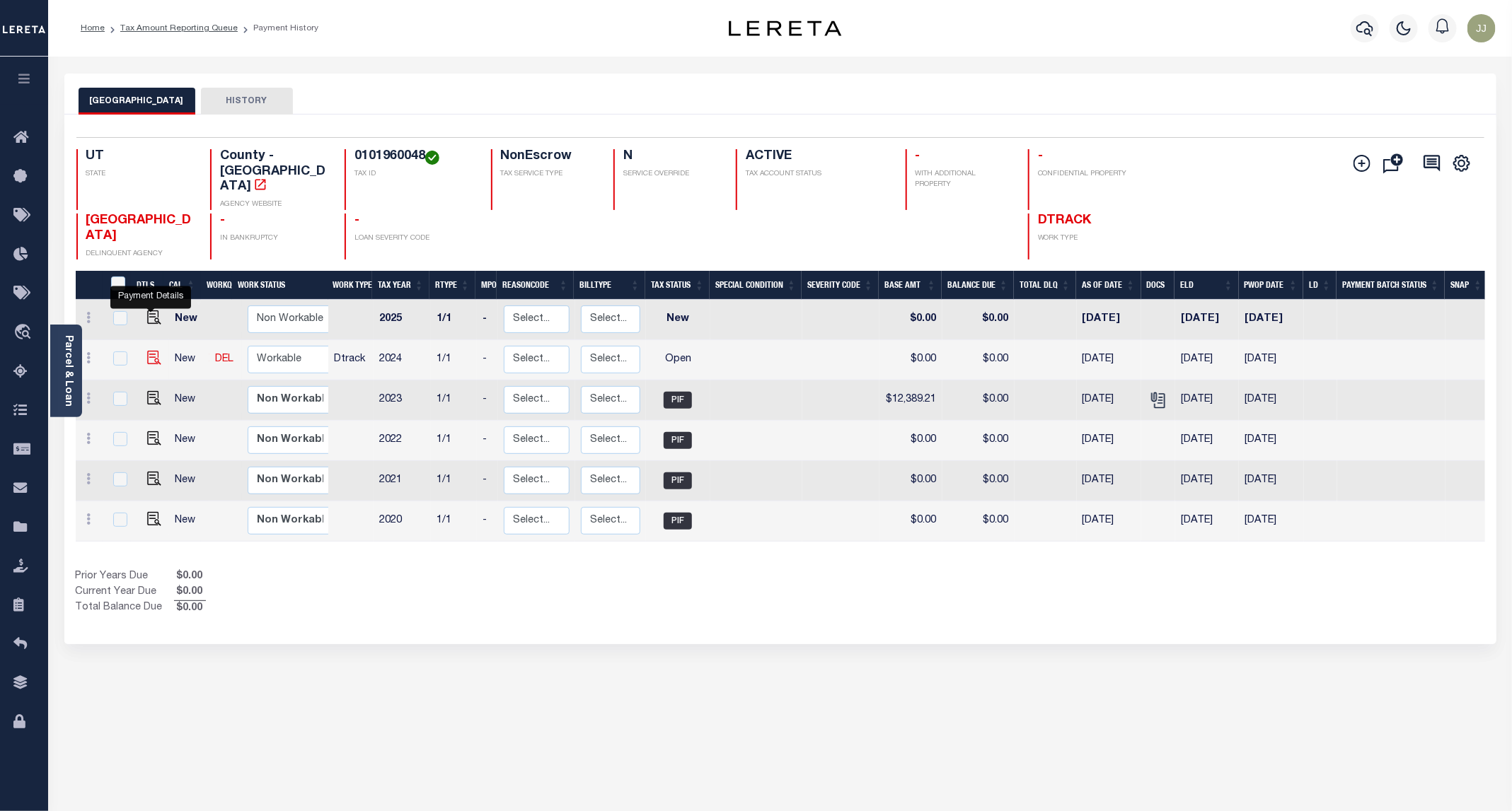
click at [155, 350] on img "" at bounding box center [154, 357] width 14 height 14
checkbox input "true"
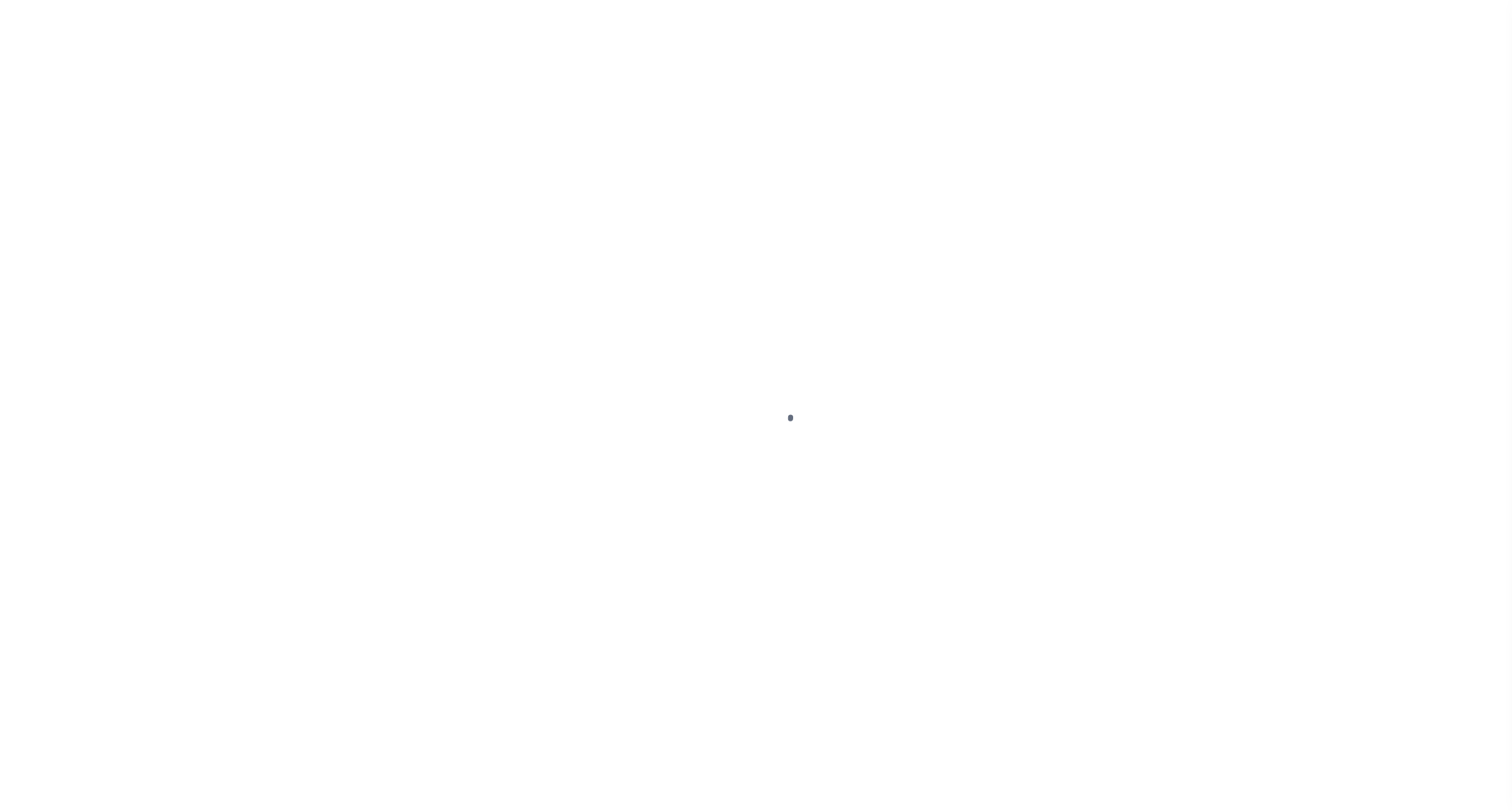
select select "OP2"
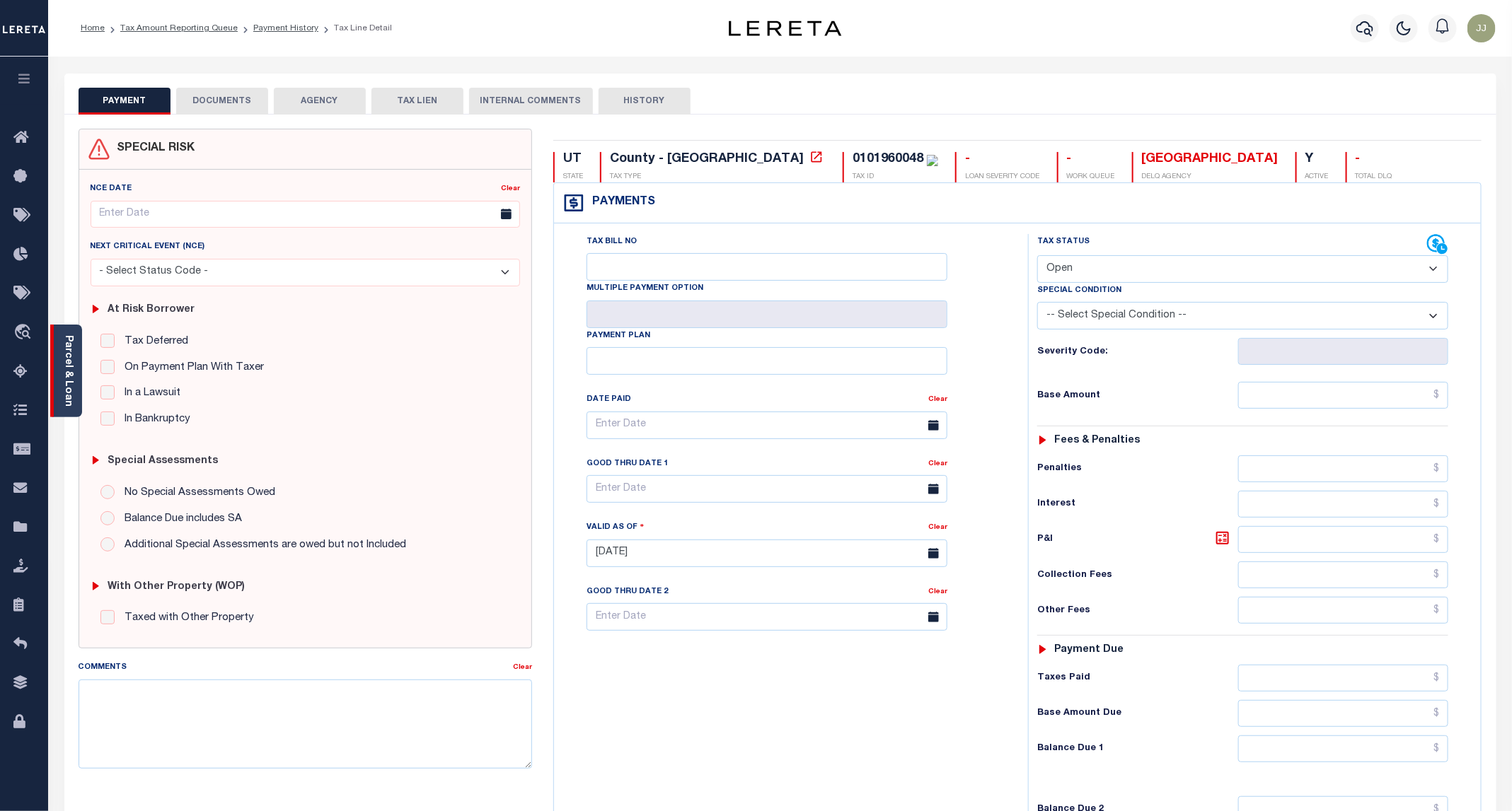
click at [79, 399] on div "Parcel & Loan" at bounding box center [65, 371] width 32 height 93
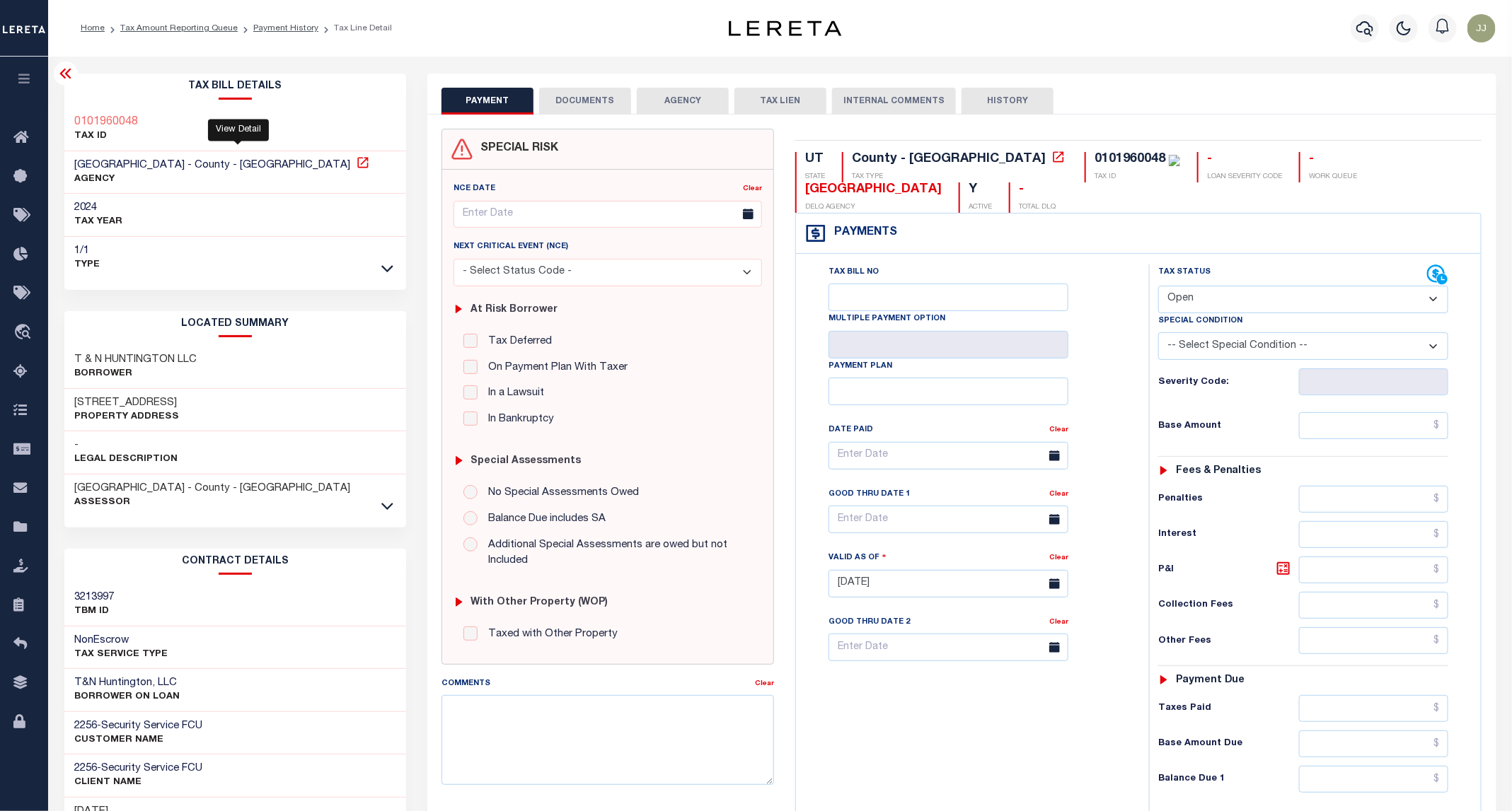
click at [356, 161] on icon at bounding box center [362, 162] width 14 height 14
drag, startPoint x: 1369, startPoint y: 161, endPoint x: 1264, endPoint y: 160, distance: 105.0
click at [1264, 160] on div "UT STATE County - UT TAX TYPE 0101960048 TAX ID - LOAN SEVERITY CODE - WORK QUE…" at bounding box center [1139, 182] width 687 height 61
copy div "[GEOGRAPHIC_DATA]"
click at [387, 508] on icon at bounding box center [387, 506] width 12 height 15
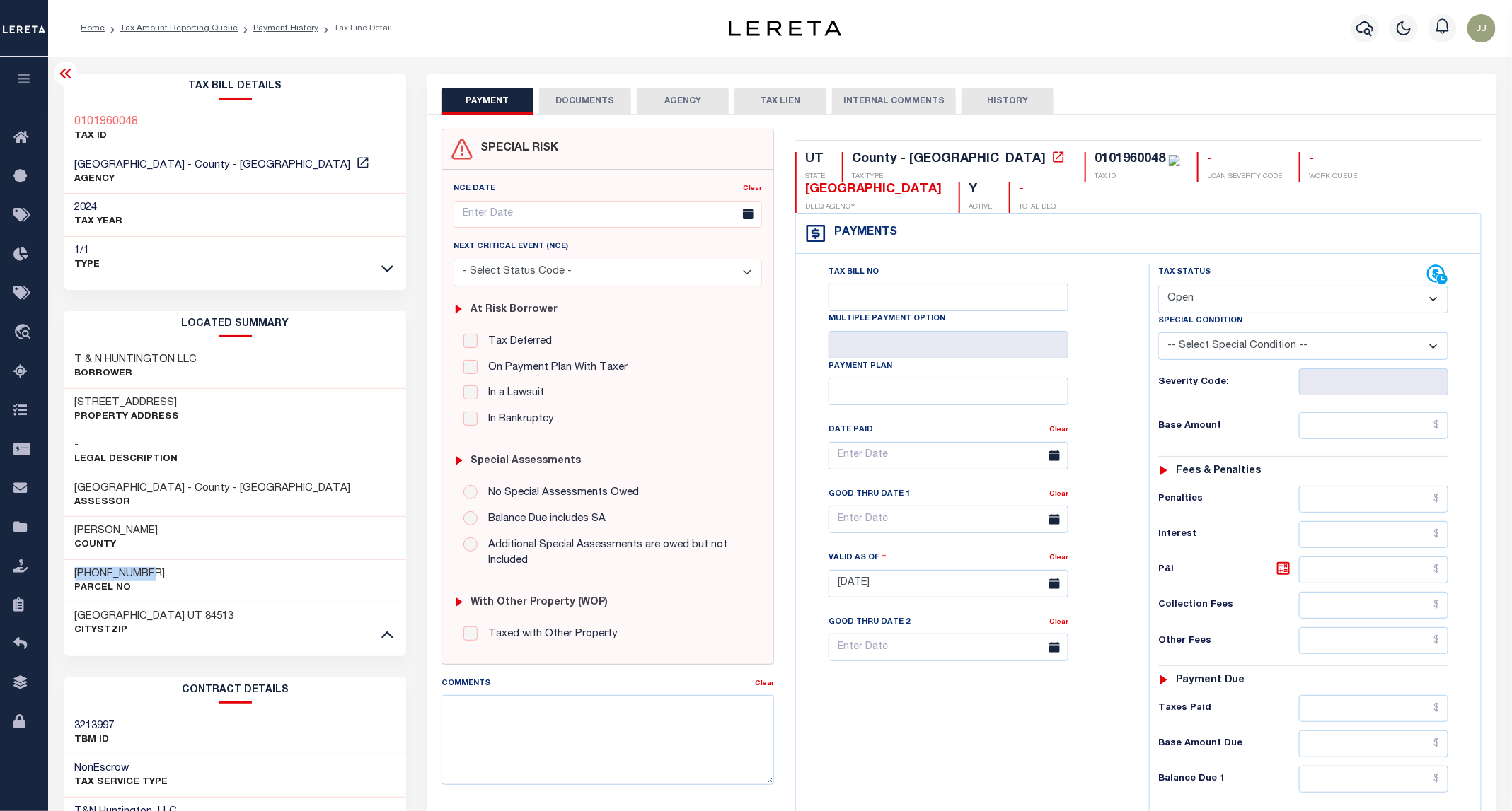
drag, startPoint x: 168, startPoint y: 577, endPoint x: 68, endPoint y: 573, distance: 100.1
click at [68, 573] on div "01-0196-0048 Parcel No" at bounding box center [236, 580] width 343 height 43
copy h3 "[PHONE_NUMBER]"
drag, startPoint x: 1369, startPoint y: 155, endPoint x: 1259, endPoint y: 153, distance: 110.0
click at [1259, 153] on div "UT STATE County - UT TAX TYPE 0101960048 TAX ID - LOAN SEVERITY CODE - WORK QUE…" at bounding box center [1139, 182] width 687 height 61
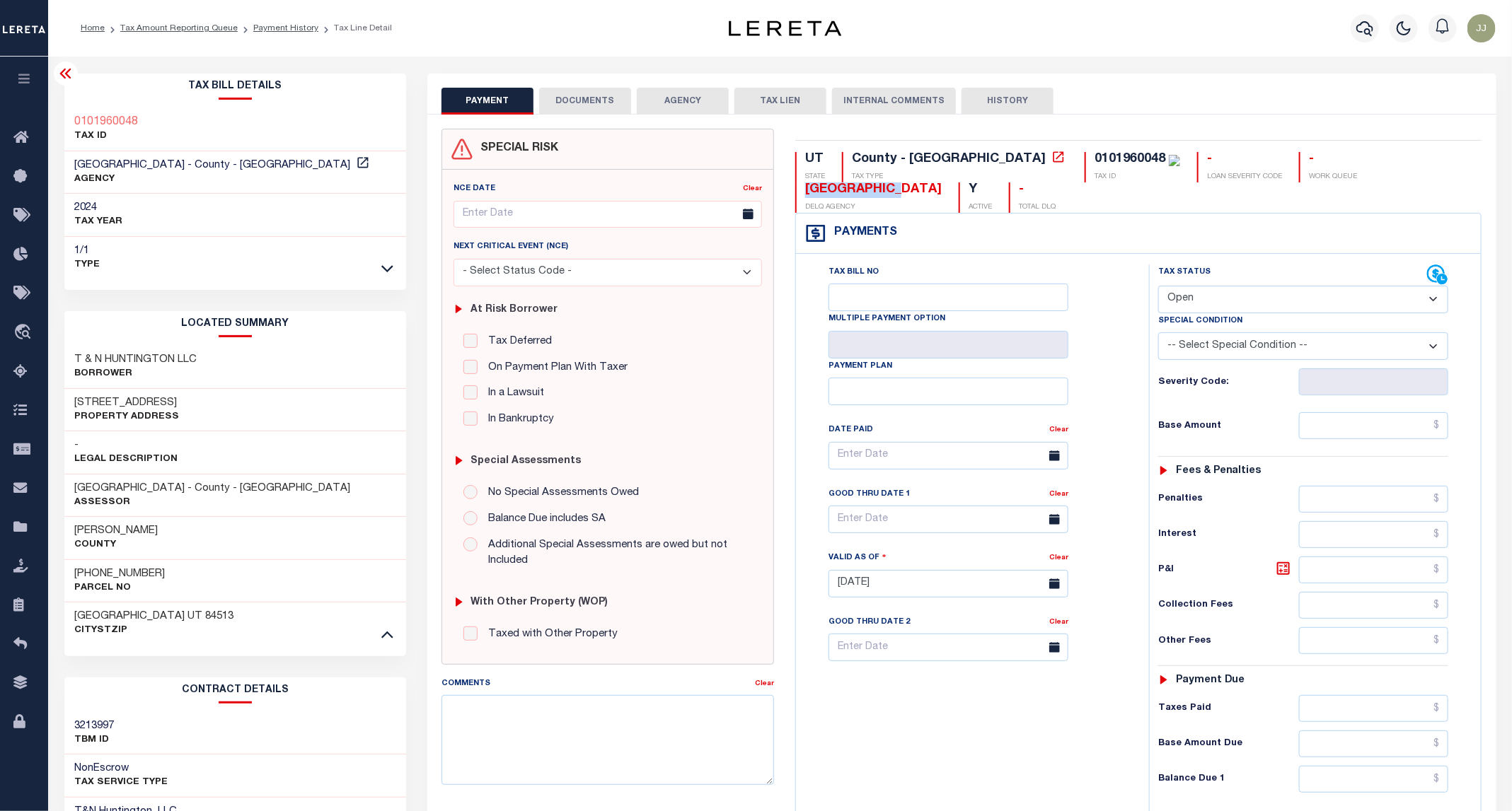
copy div "[GEOGRAPHIC_DATA]"
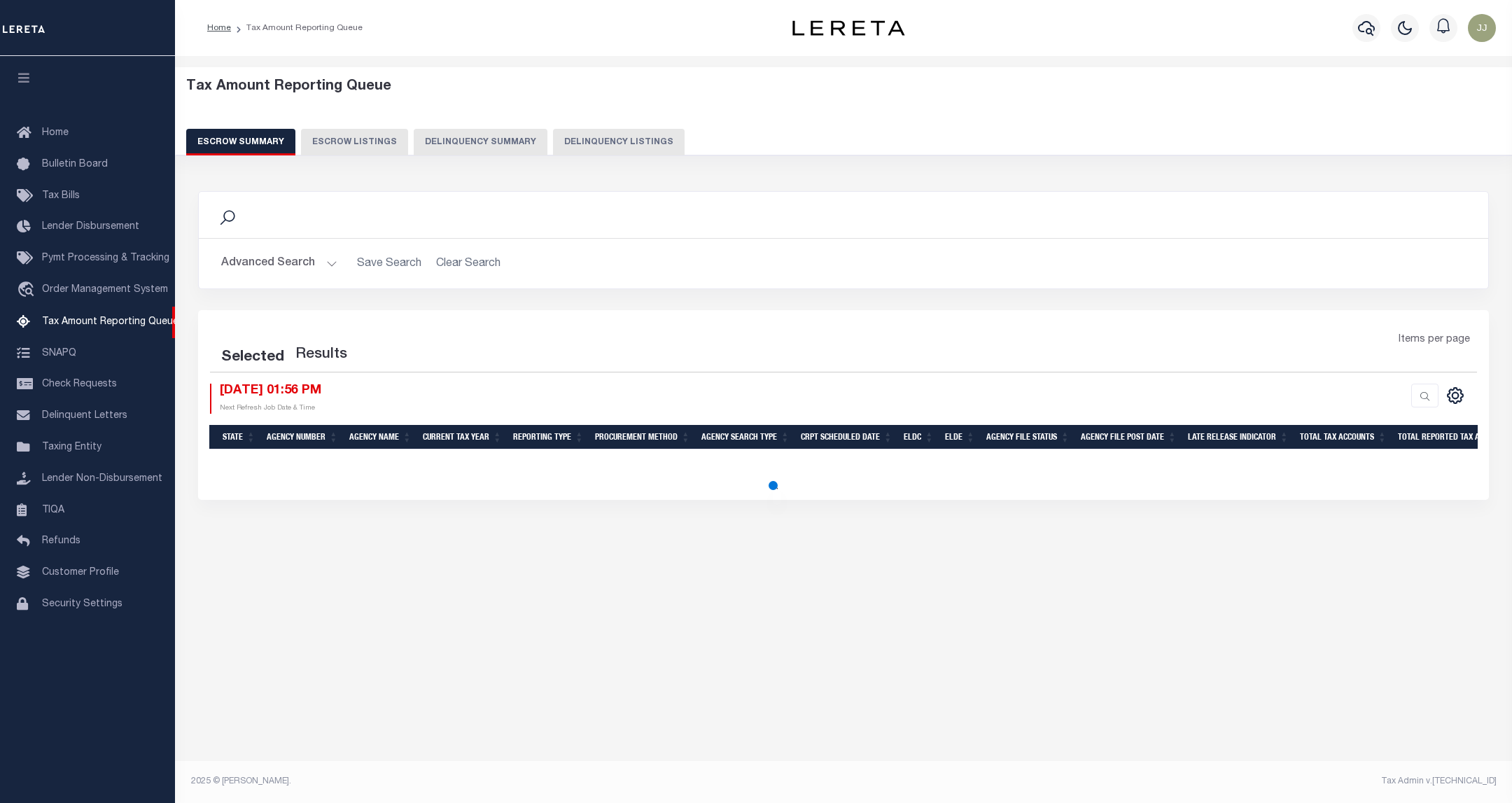
click at [553, 140] on button "Delinquency Listings" at bounding box center [618, 142] width 132 height 27
select select "100"
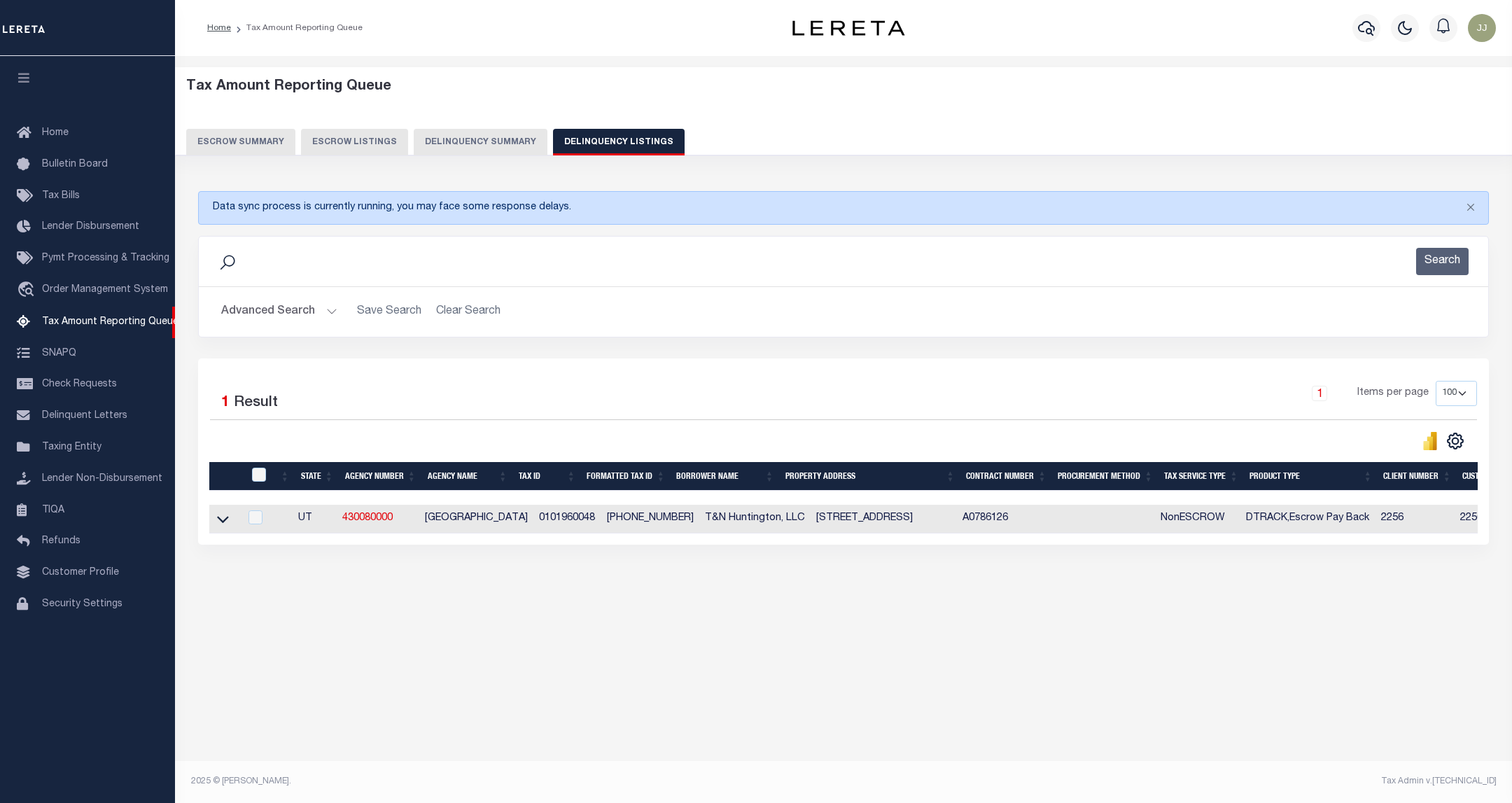
click at [265, 307] on button "Advanced Search" at bounding box center [279, 312] width 116 height 28
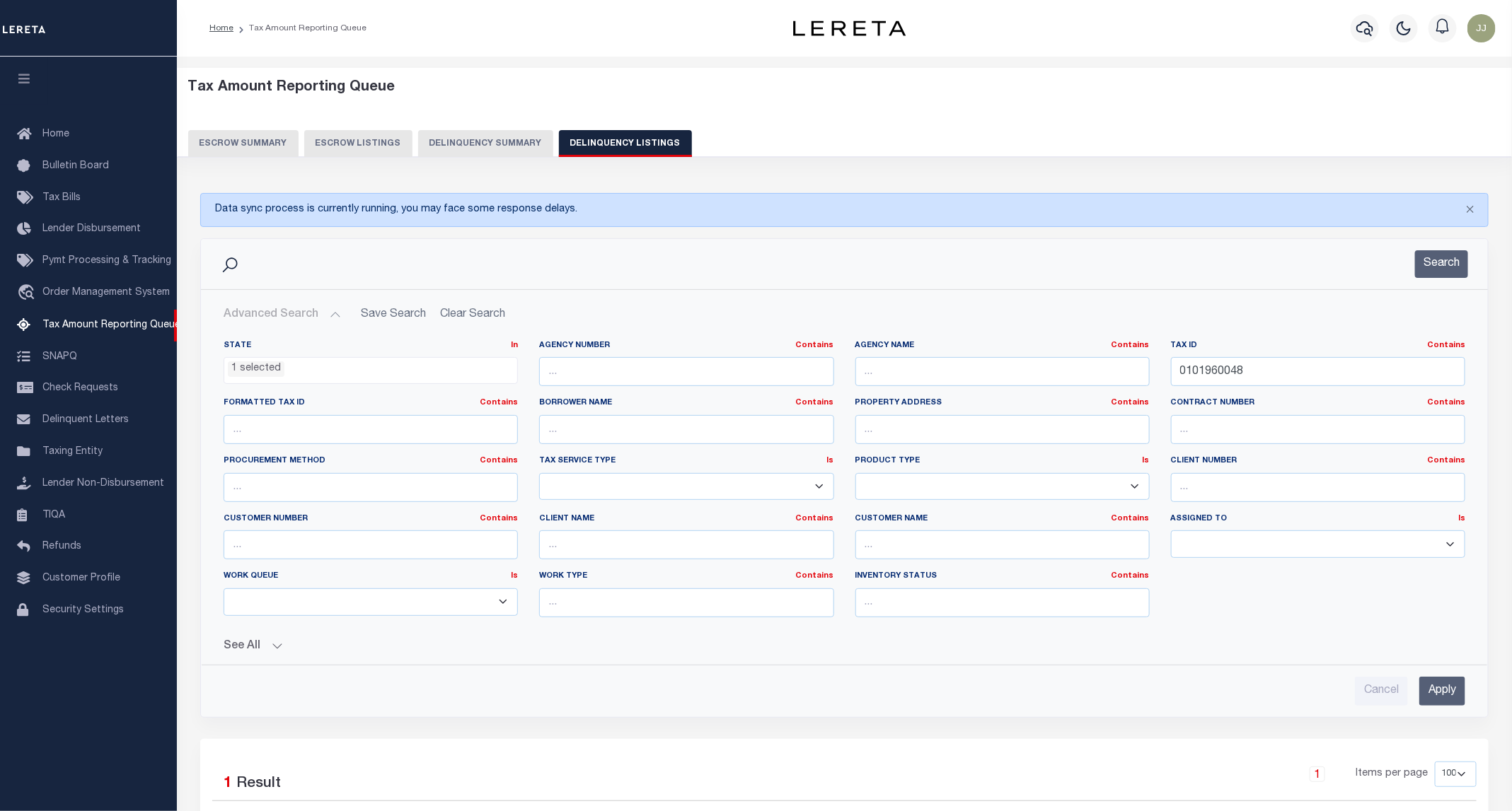
click at [262, 369] on li "1 selected" at bounding box center [256, 369] width 57 height 15
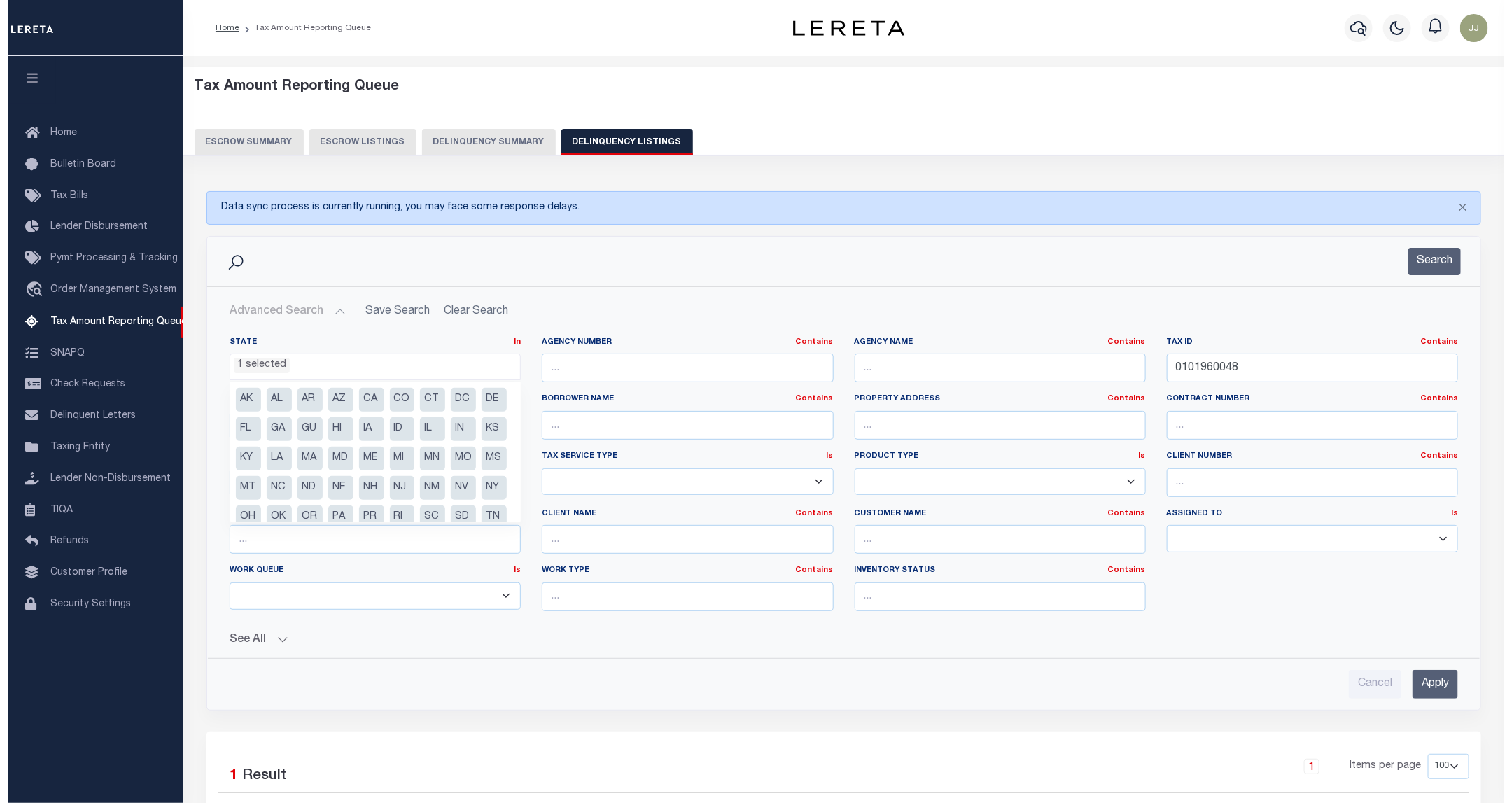
scroll to position [42, 0]
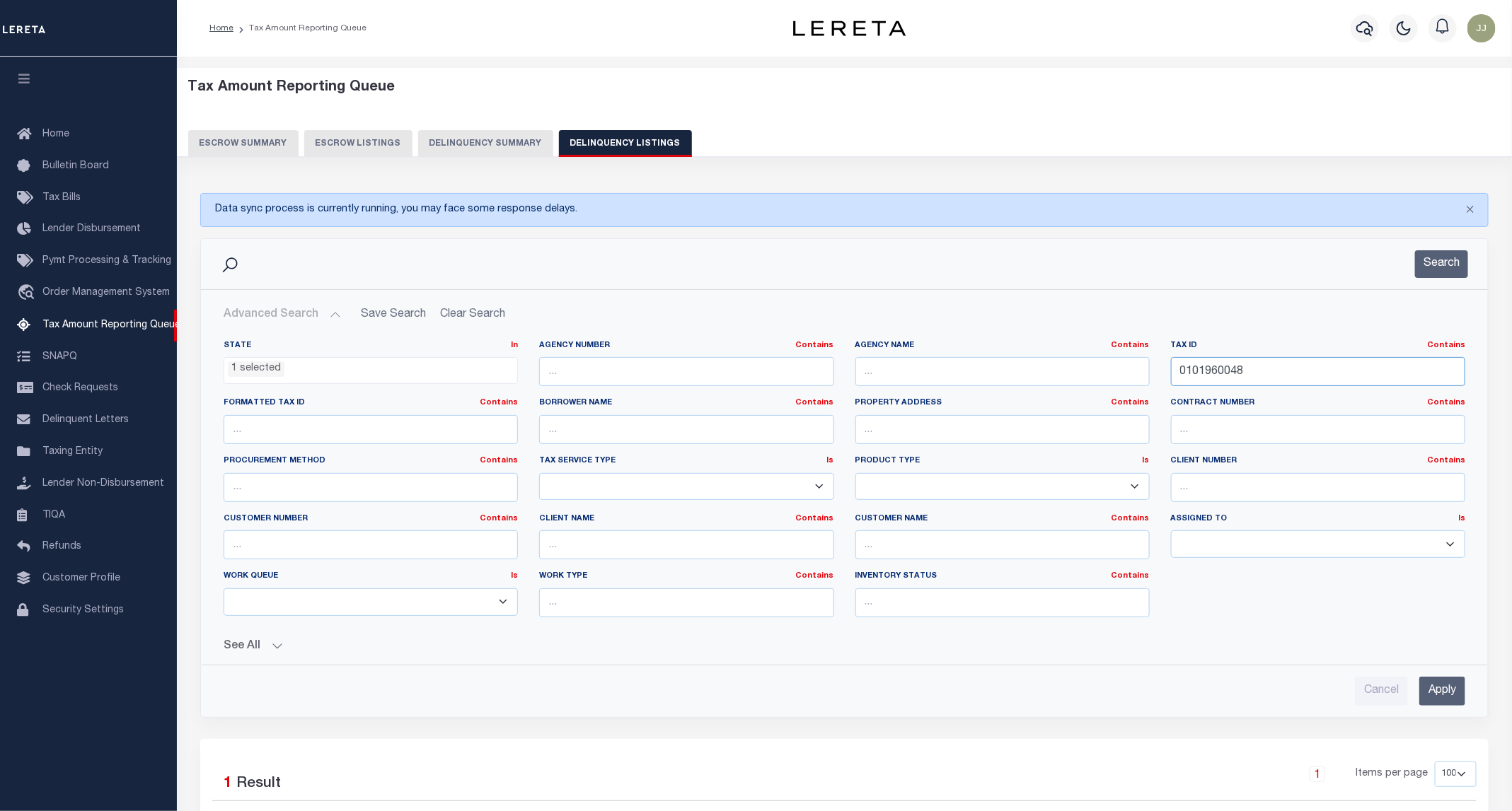
drag, startPoint x: 1283, startPoint y: 380, endPoint x: 1083, endPoint y: 380, distance: 200.0
click at [1083, 380] on div "State In In AK AL AR AZ CA CO CT DC DE FL GA GU HI IA ID IL IN KS KY LA MA MD M…" at bounding box center [845, 484] width 1263 height 289
paste input "014123"
type input "0014123"
click at [1425, 263] on button "Search" at bounding box center [1441, 264] width 53 height 28
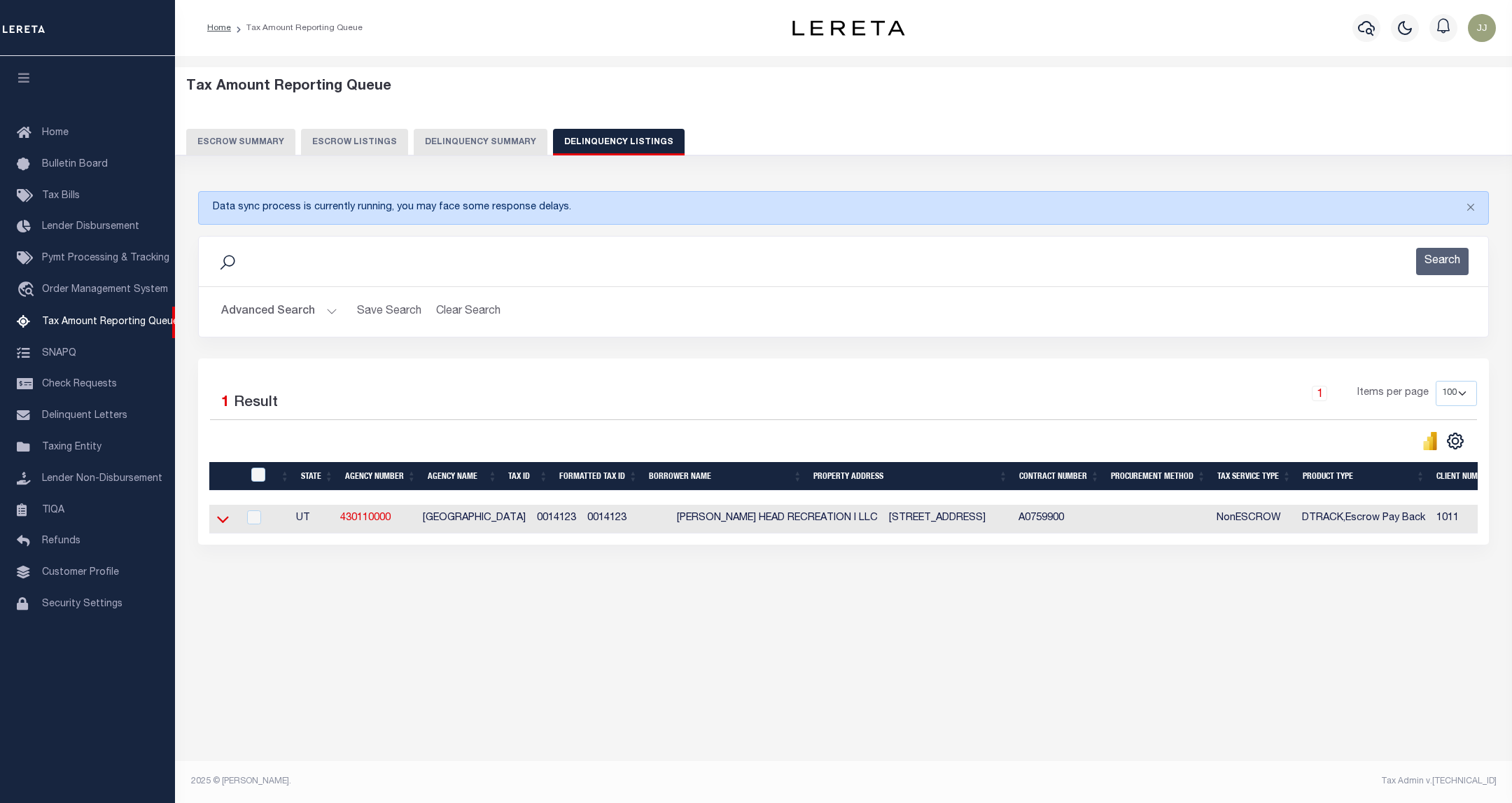
click at [219, 523] on icon at bounding box center [223, 519] width 12 height 7
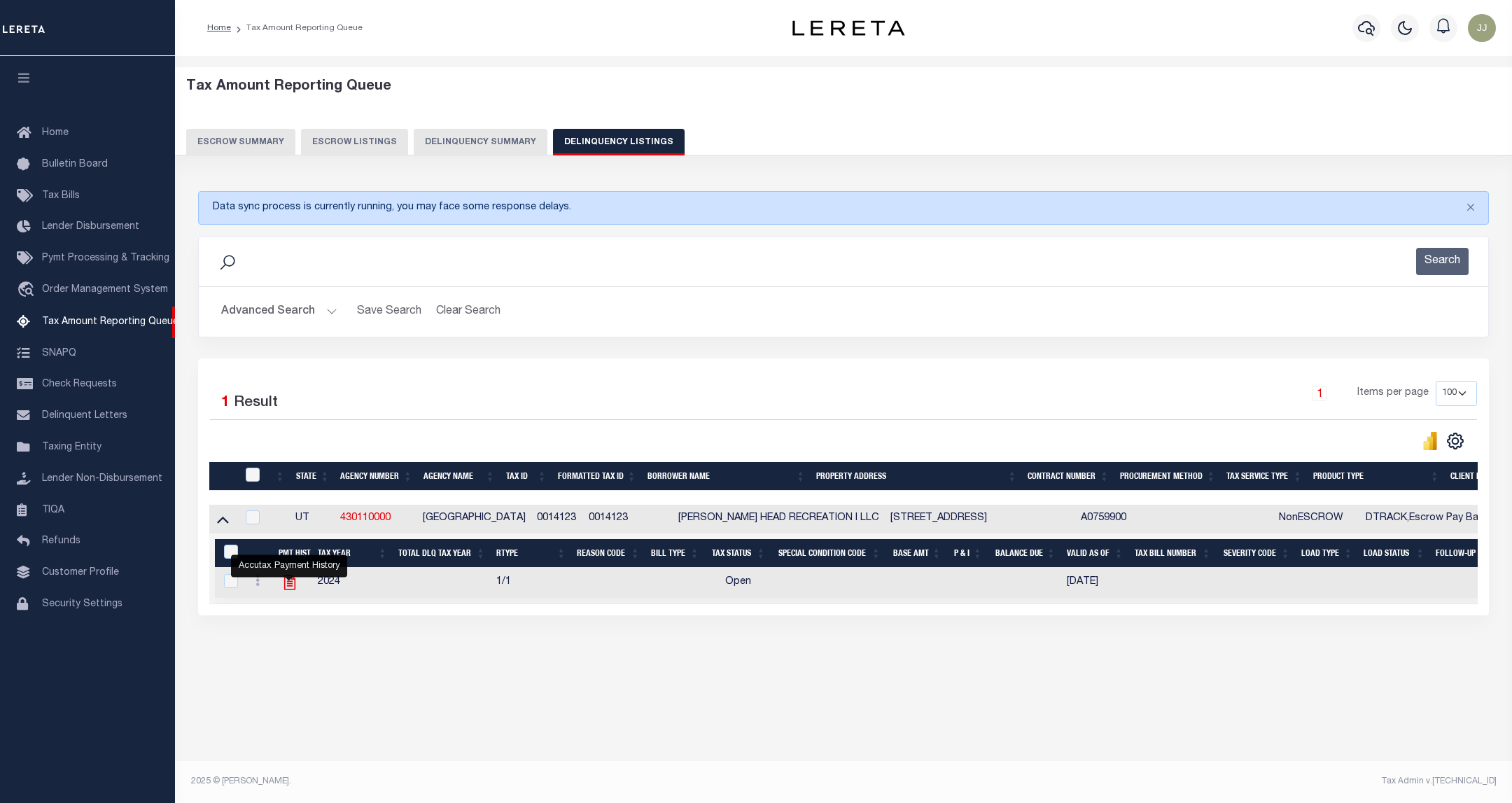
click at [292, 590] on icon "" at bounding box center [289, 583] width 11 height 15
checkbox input "true"
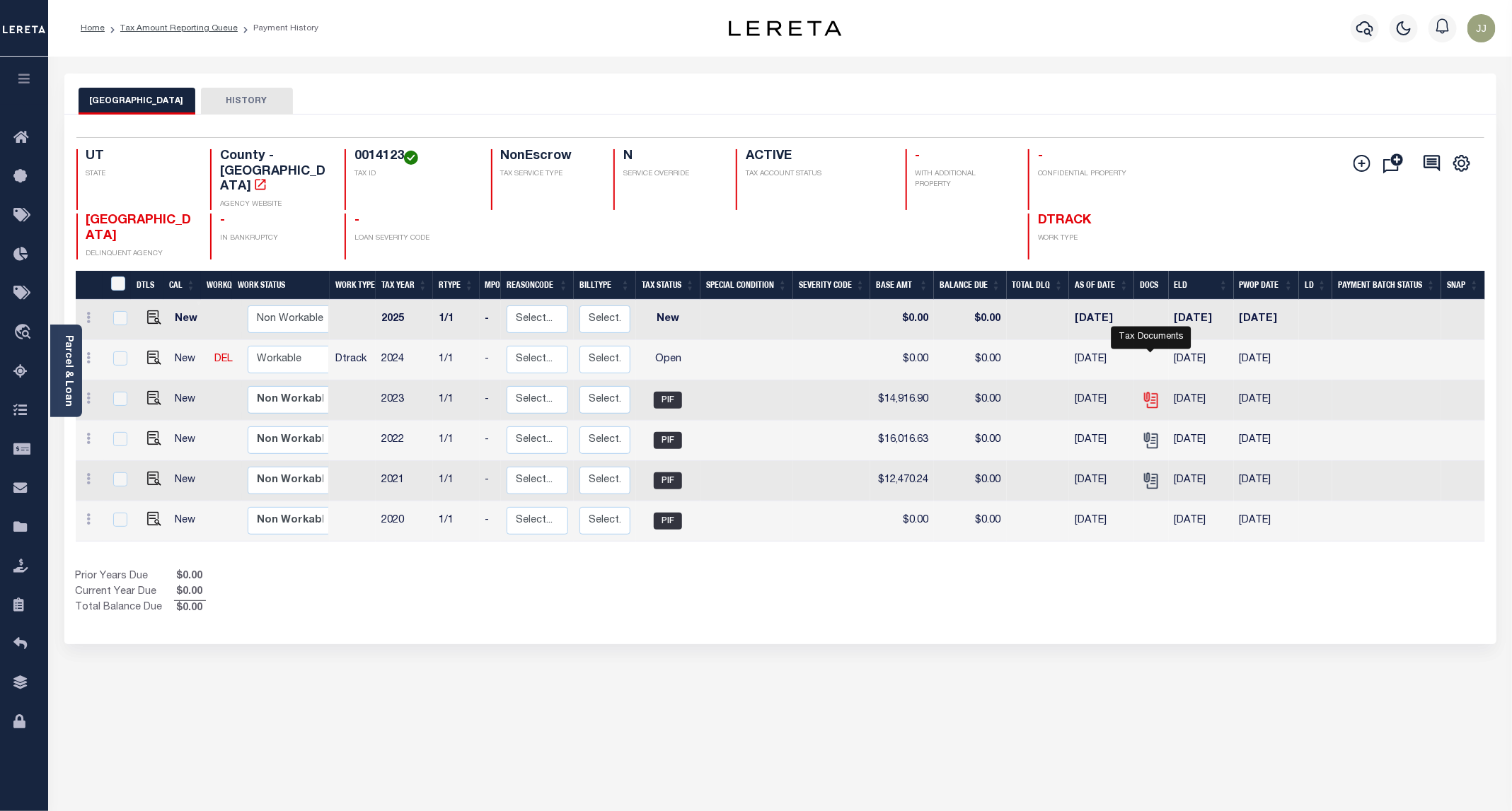
click at [1151, 391] on icon "" at bounding box center [1151, 400] width 18 height 18
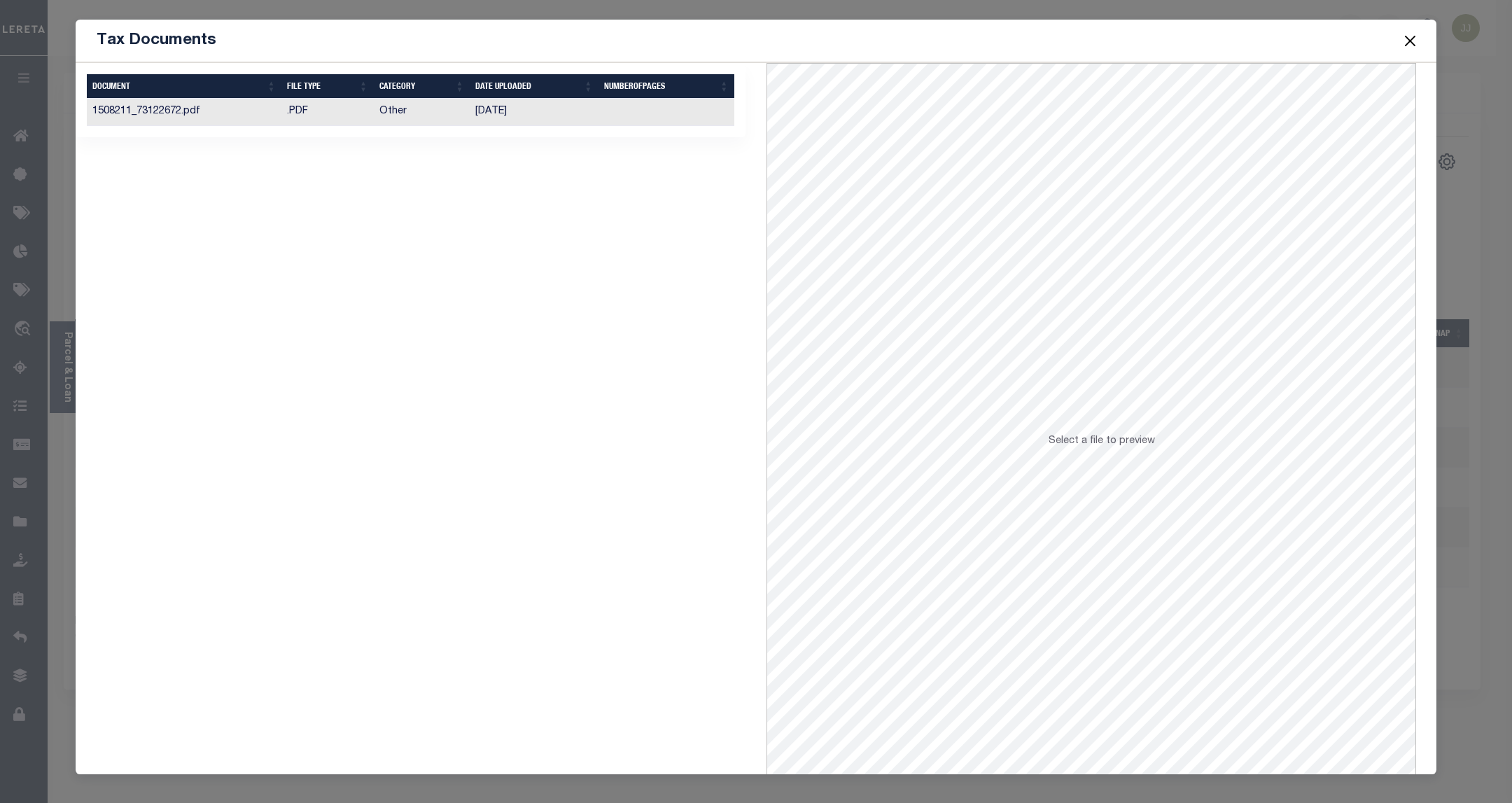
click at [407, 121] on td "Other" at bounding box center [422, 113] width 97 height 28
click at [1403, 42] on button "Close" at bounding box center [1410, 40] width 18 height 18
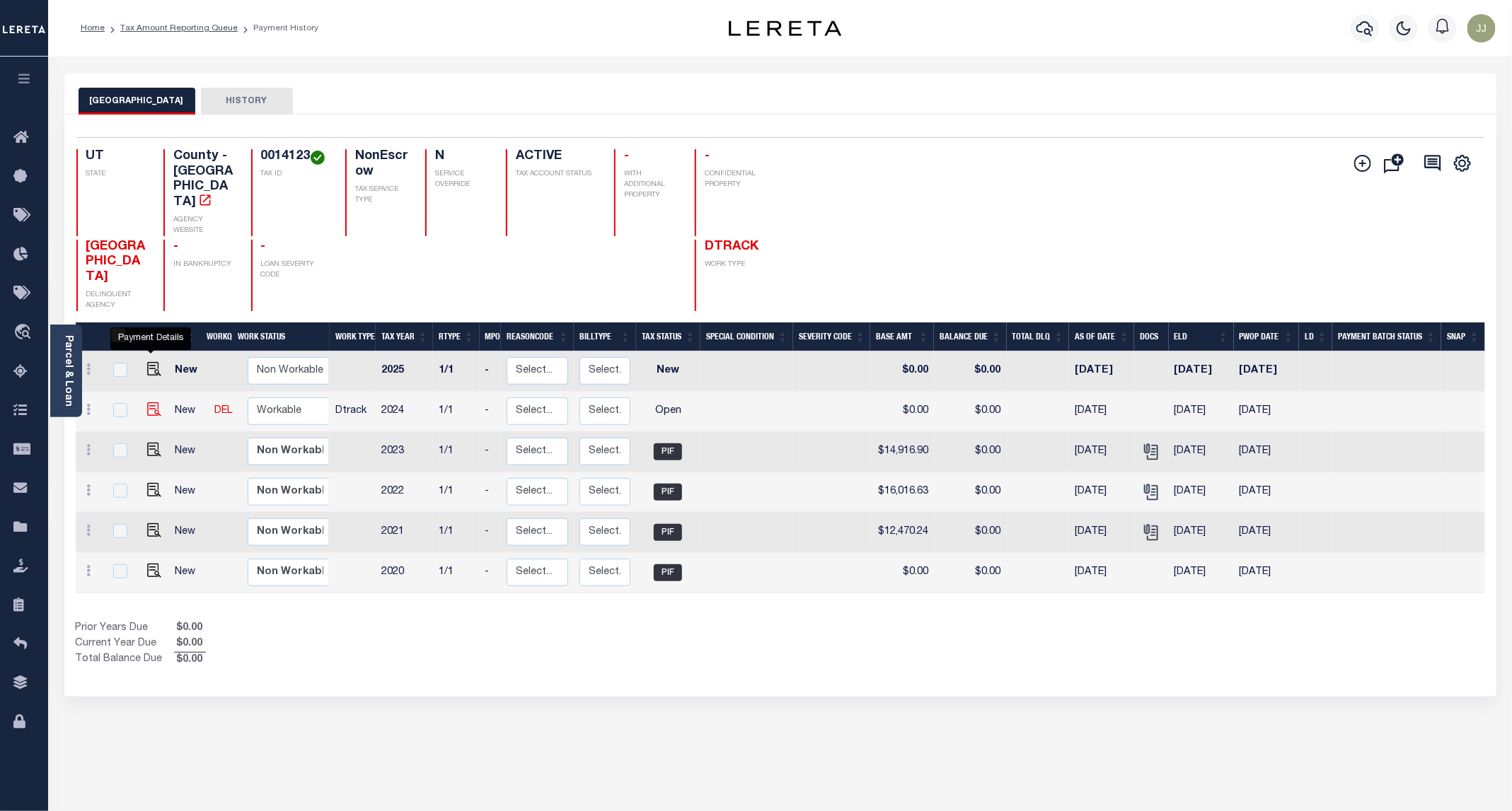
click at [157, 403] on img "" at bounding box center [154, 409] width 14 height 14
checkbox input "true"
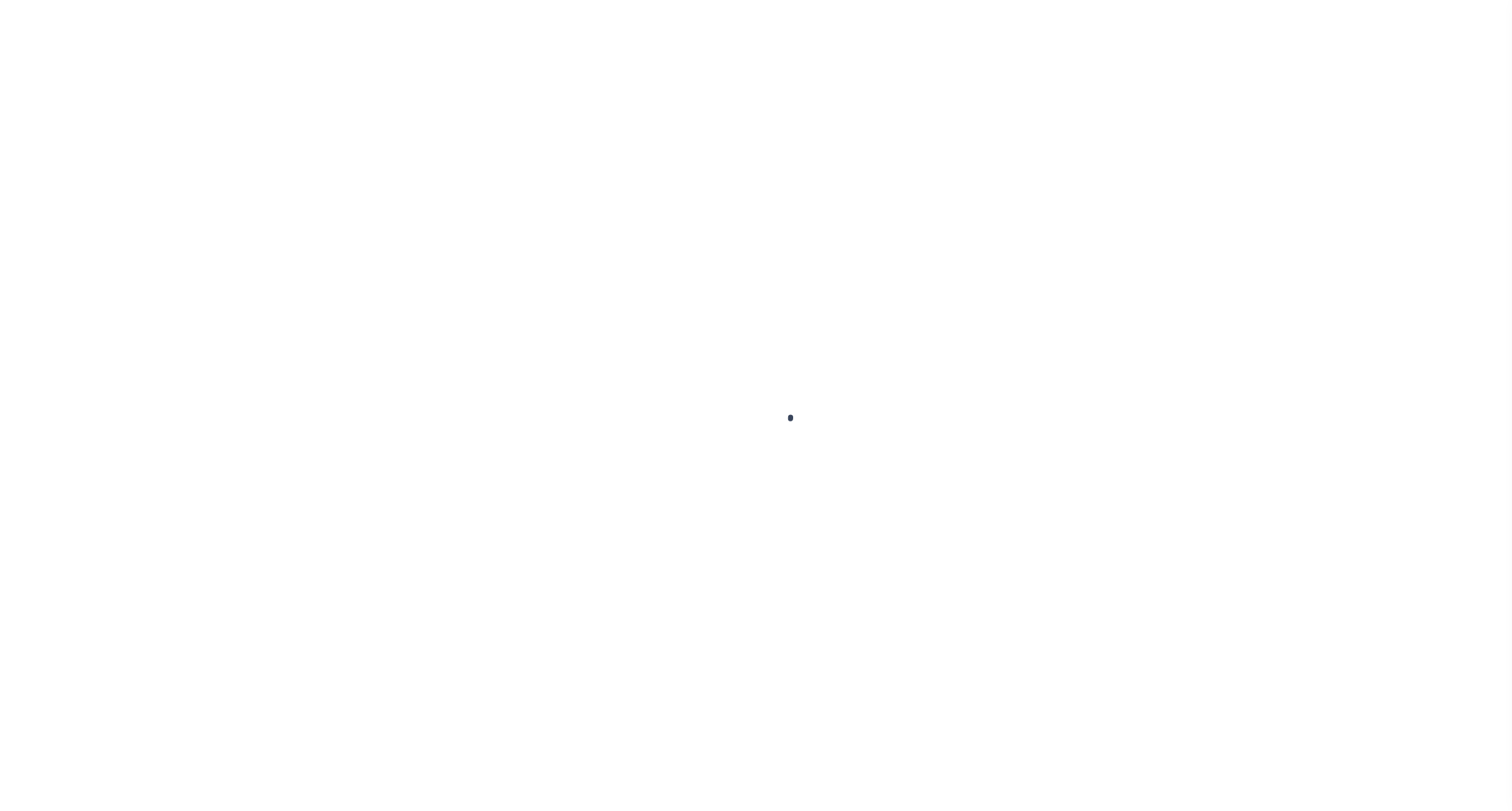
select select "OP2"
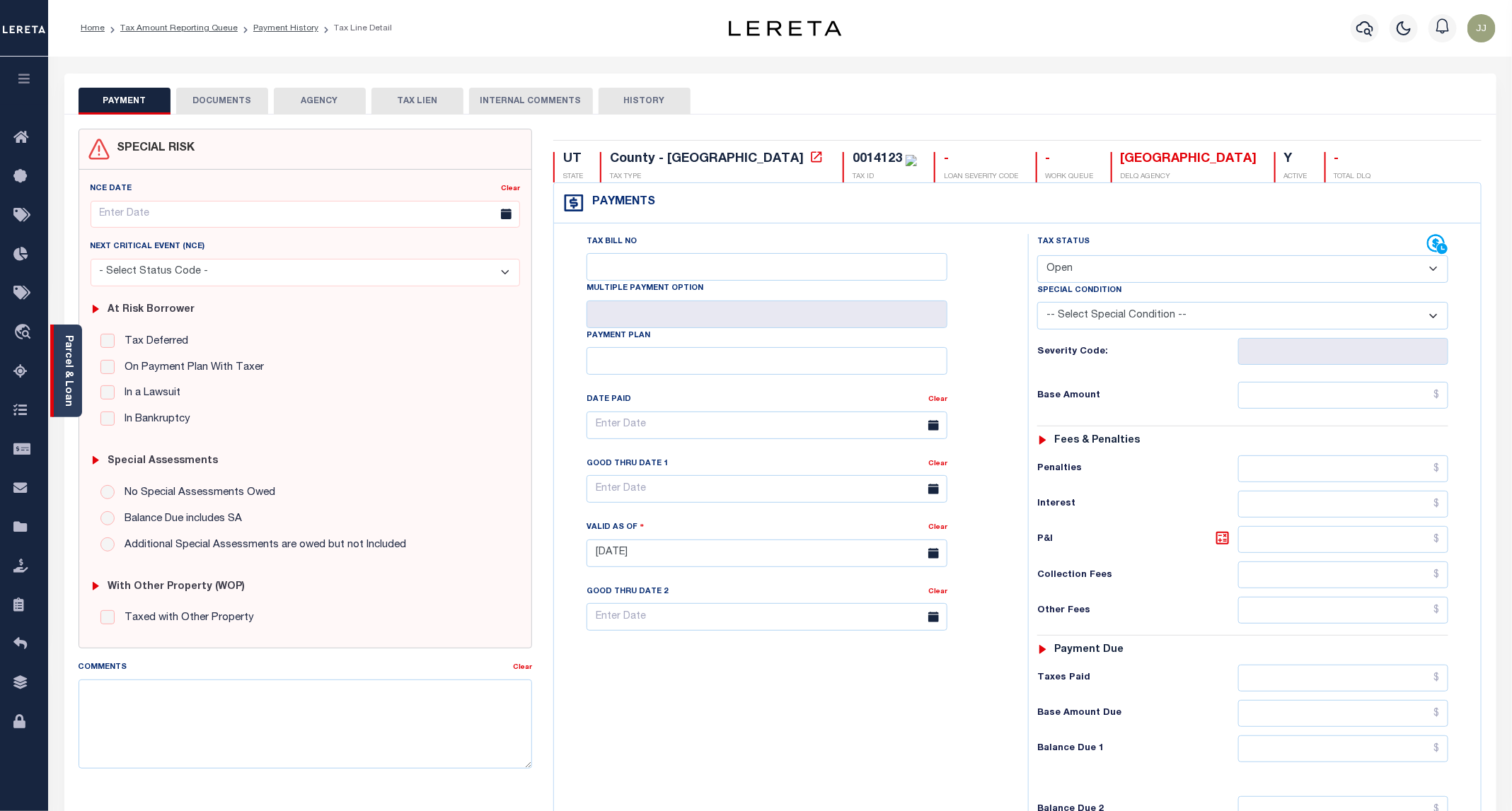
click at [74, 383] on div "Parcel & Loan" at bounding box center [65, 371] width 32 height 93
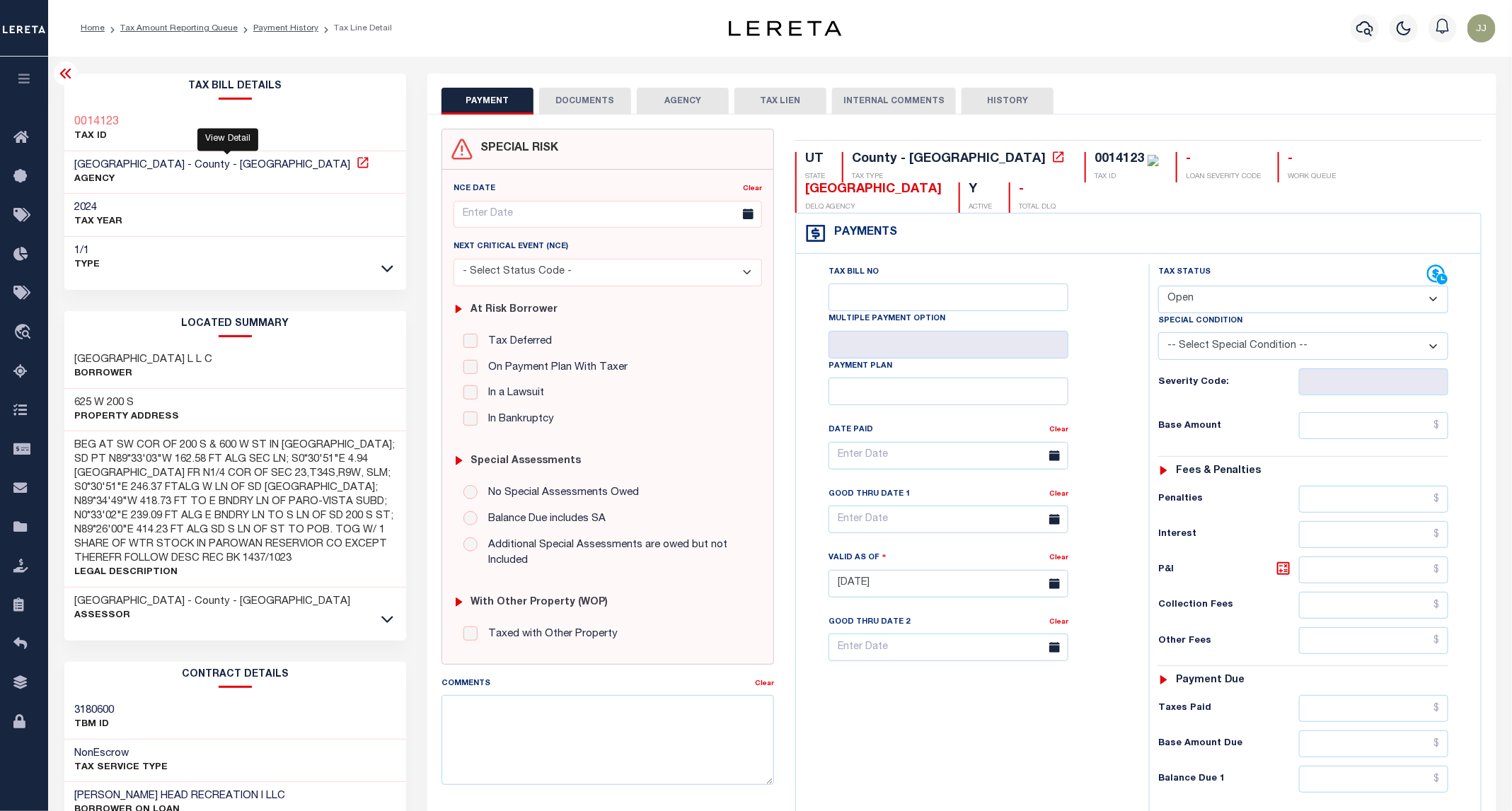
click at [356, 165] on icon at bounding box center [362, 162] width 14 height 14
click at [393, 624] on icon at bounding box center [387, 619] width 12 height 15
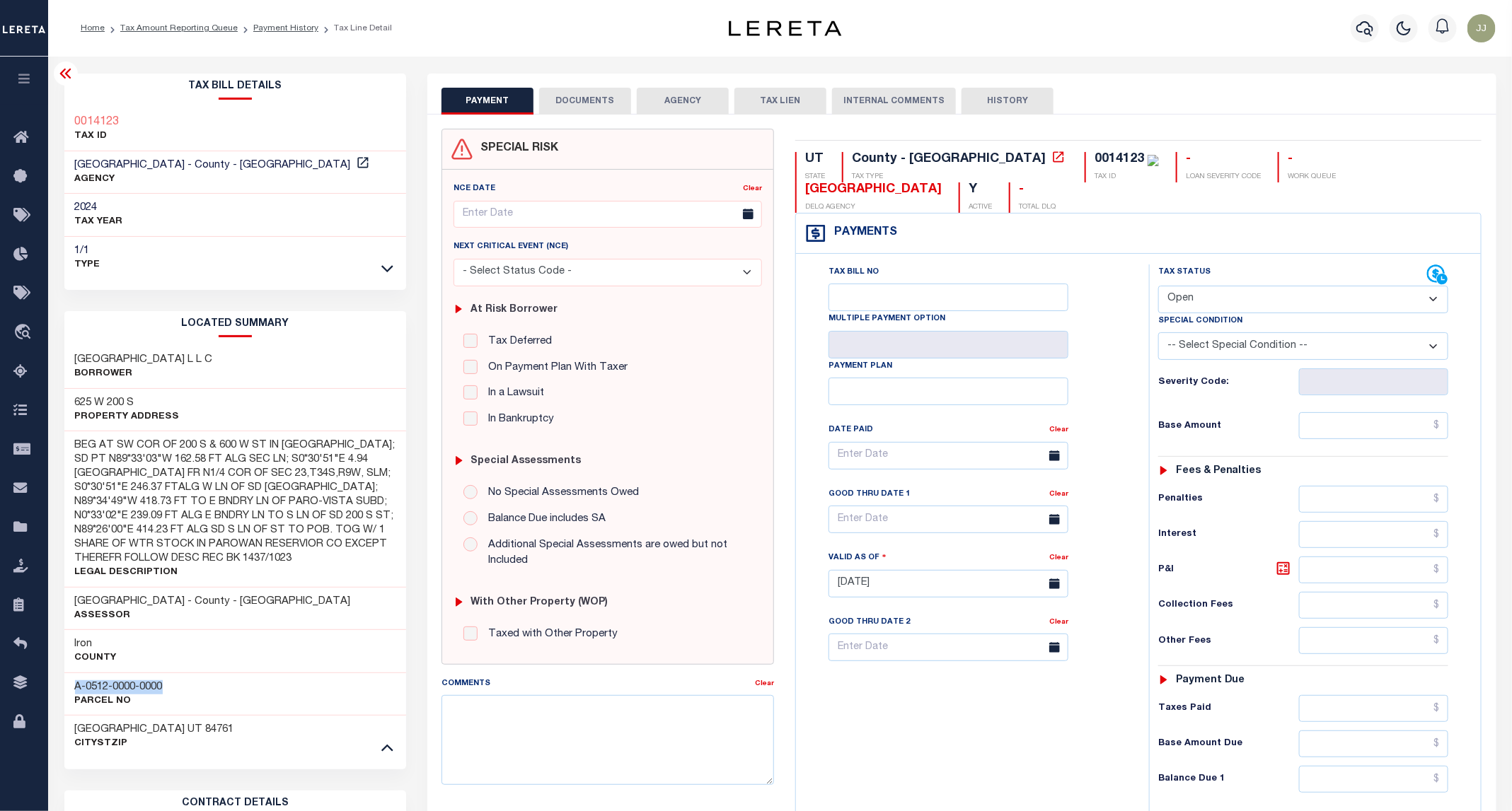
drag, startPoint x: 180, startPoint y: 694, endPoint x: 73, endPoint y: 688, distance: 107.2
click at [73, 688] on div "A-0512-0000-0000 Parcel No" at bounding box center [236, 693] width 343 height 43
copy h3 "A-0512-0000-0000"
drag, startPoint x: 1335, startPoint y: 147, endPoint x: 1244, endPoint y: 159, distance: 91.8
click at [1244, 159] on div "UT STATE County - UT TAX TYPE 0014123 TAX ID - LOAN SEVERITY CODE - WORK QUEUE …" at bounding box center [1138, 583] width 708 height 908
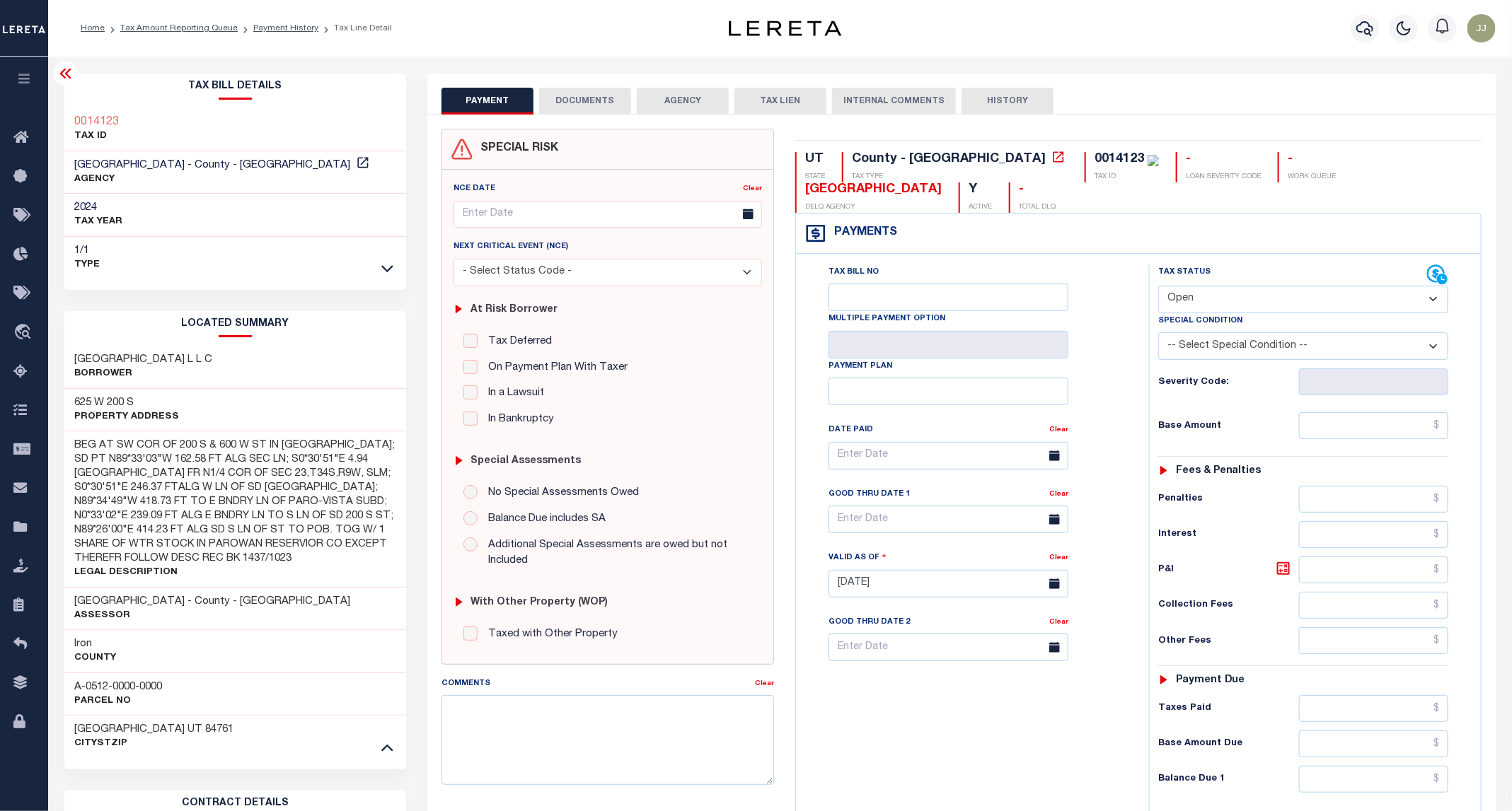
drag, startPoint x: 1320, startPoint y: 83, endPoint x: 1327, endPoint y: 158, distance: 75.3
click at [1316, 85] on div "PAYMENT DOCUMENTS AGENCY DELINQUENT PAYEE TAX LIEN" at bounding box center [961, 94] width 1069 height 41
drag, startPoint x: 1335, startPoint y: 162, endPoint x: 1240, endPoint y: 160, distance: 95.0
click at [1240, 160] on div "UT STATE County - UT TAX TYPE 0014123 TAX ID - LOAN SEVERITY CODE - WORK QUEUE …" at bounding box center [1139, 182] width 687 height 61
copy div "[GEOGRAPHIC_DATA]"
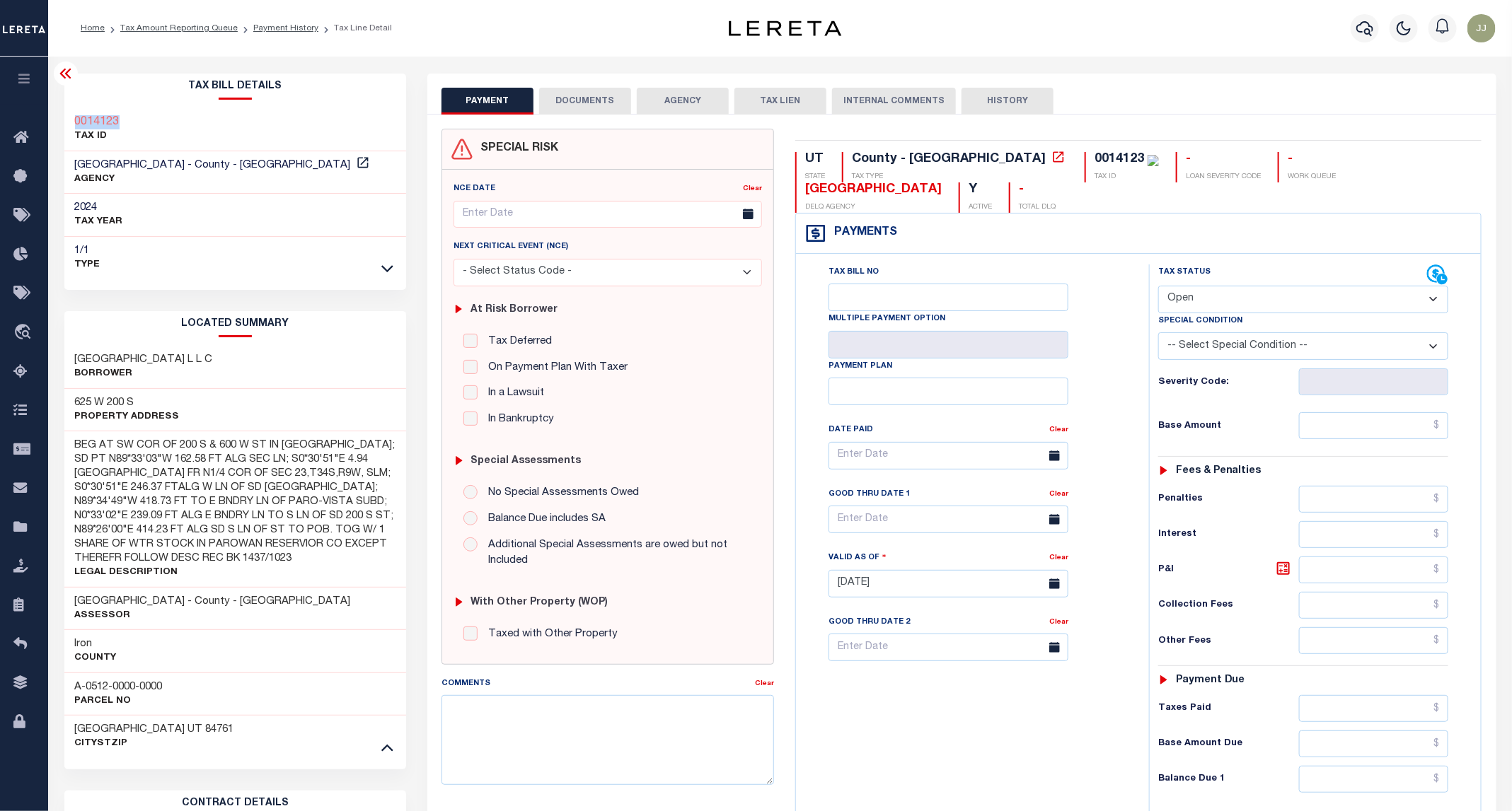
drag, startPoint x: 149, startPoint y: 125, endPoint x: 71, endPoint y: 119, distance: 78.2
click at [71, 119] on div "0014123 TAX ID" at bounding box center [236, 129] width 343 height 43
copy h3 "0014123"
click at [270, 24] on link "Payment History" at bounding box center [286, 29] width 65 height 9
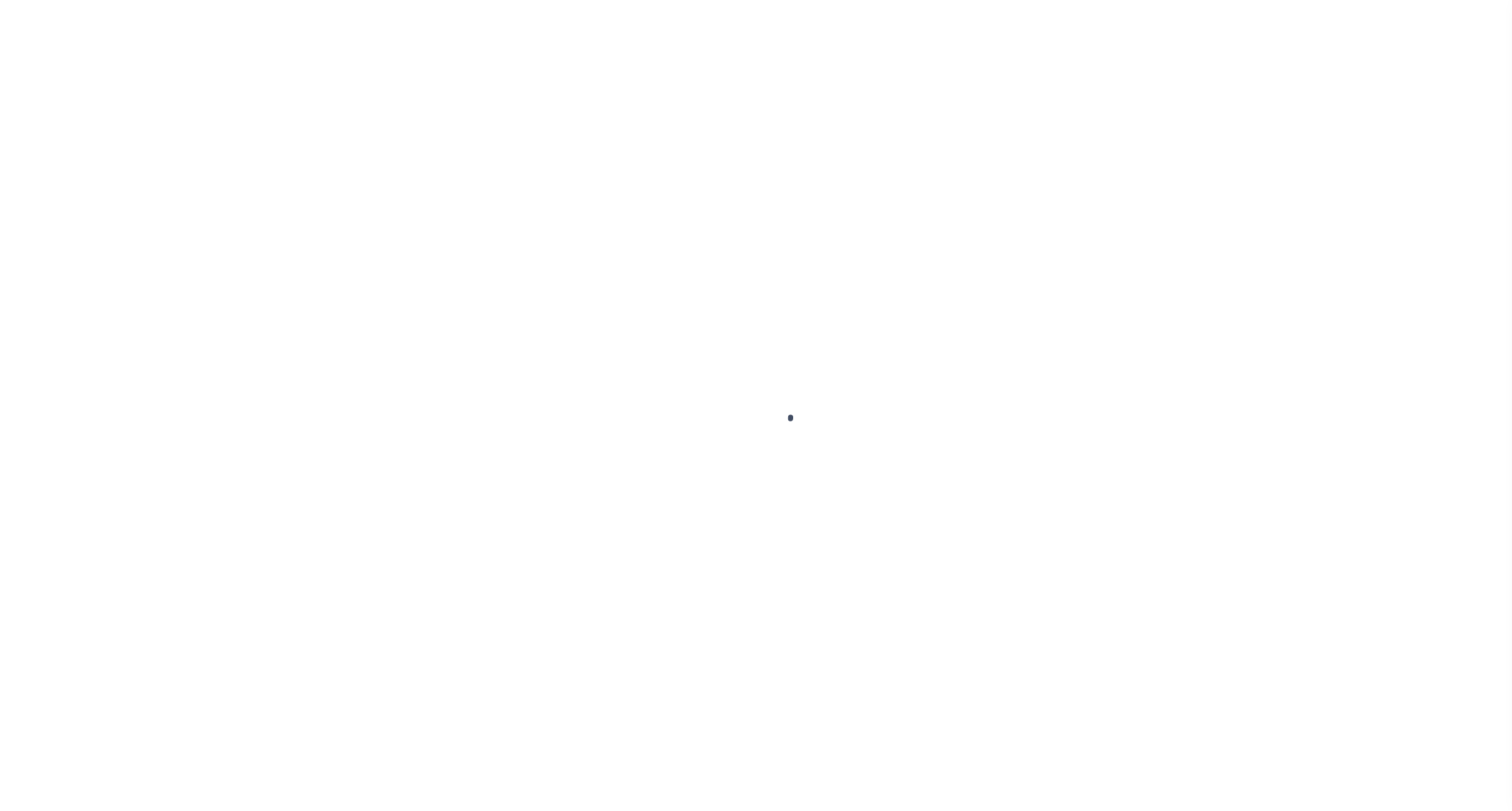
select select "OP2"
